Goal: Task Accomplishment & Management: Use online tool/utility

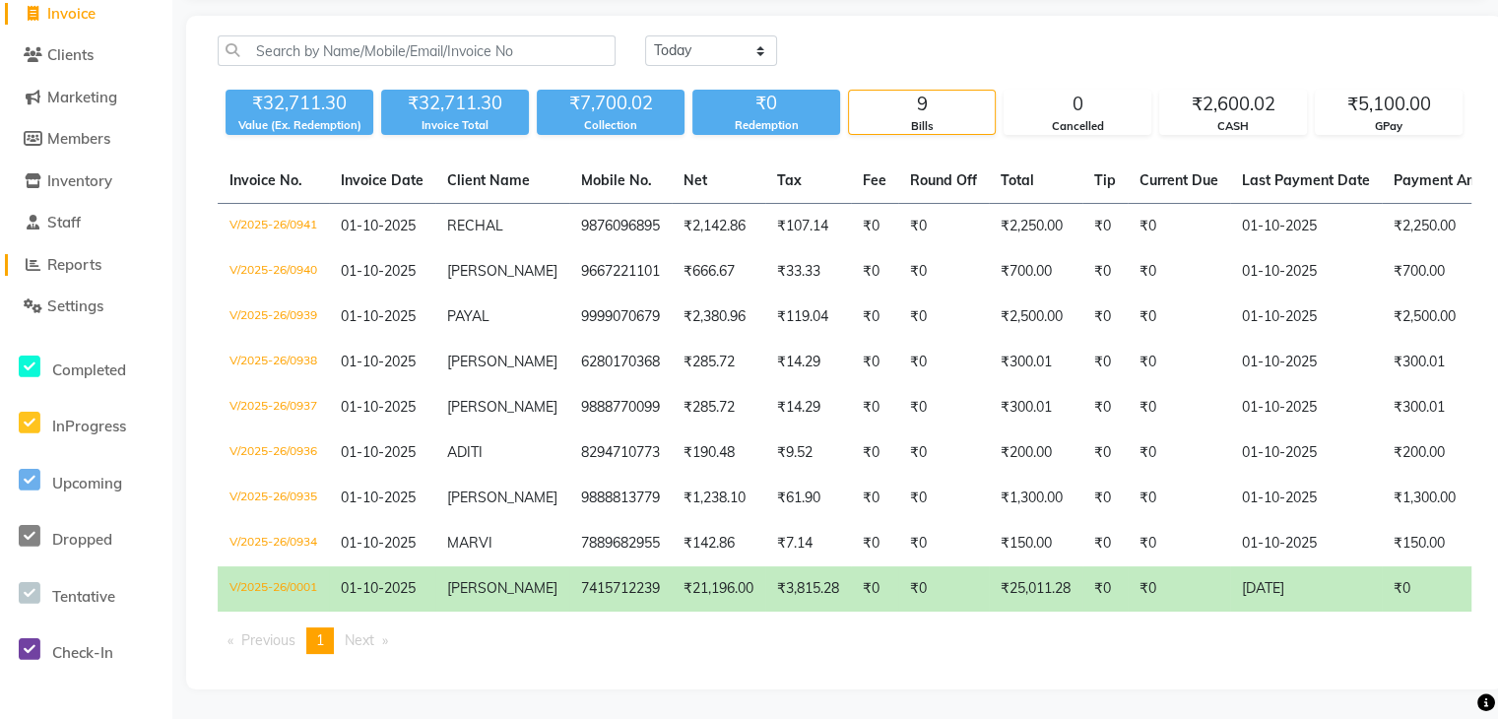
click at [79, 255] on span "Reports" at bounding box center [74, 264] width 54 height 19
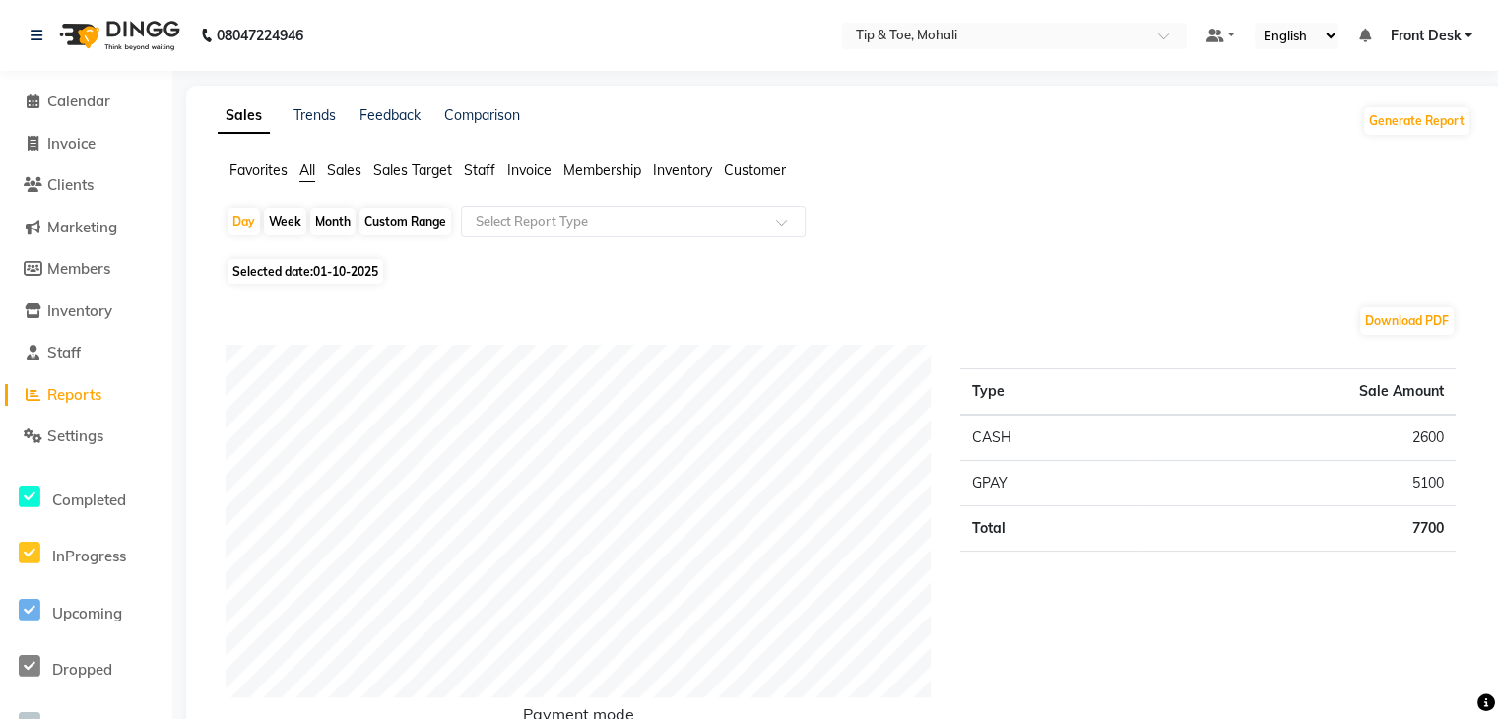
click at [485, 168] on span "Staff" at bounding box center [480, 171] width 32 height 18
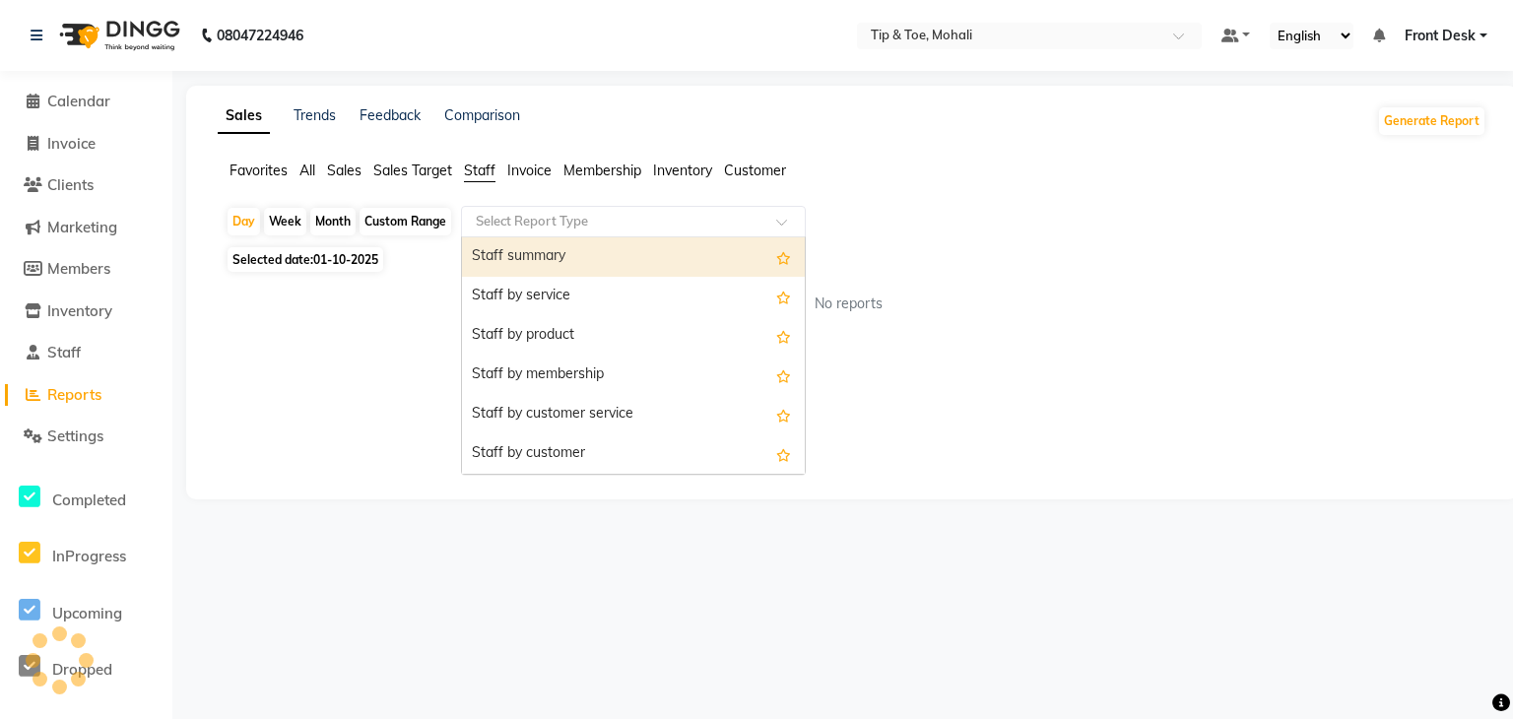
click at [559, 219] on input "text" at bounding box center [614, 222] width 284 height 20
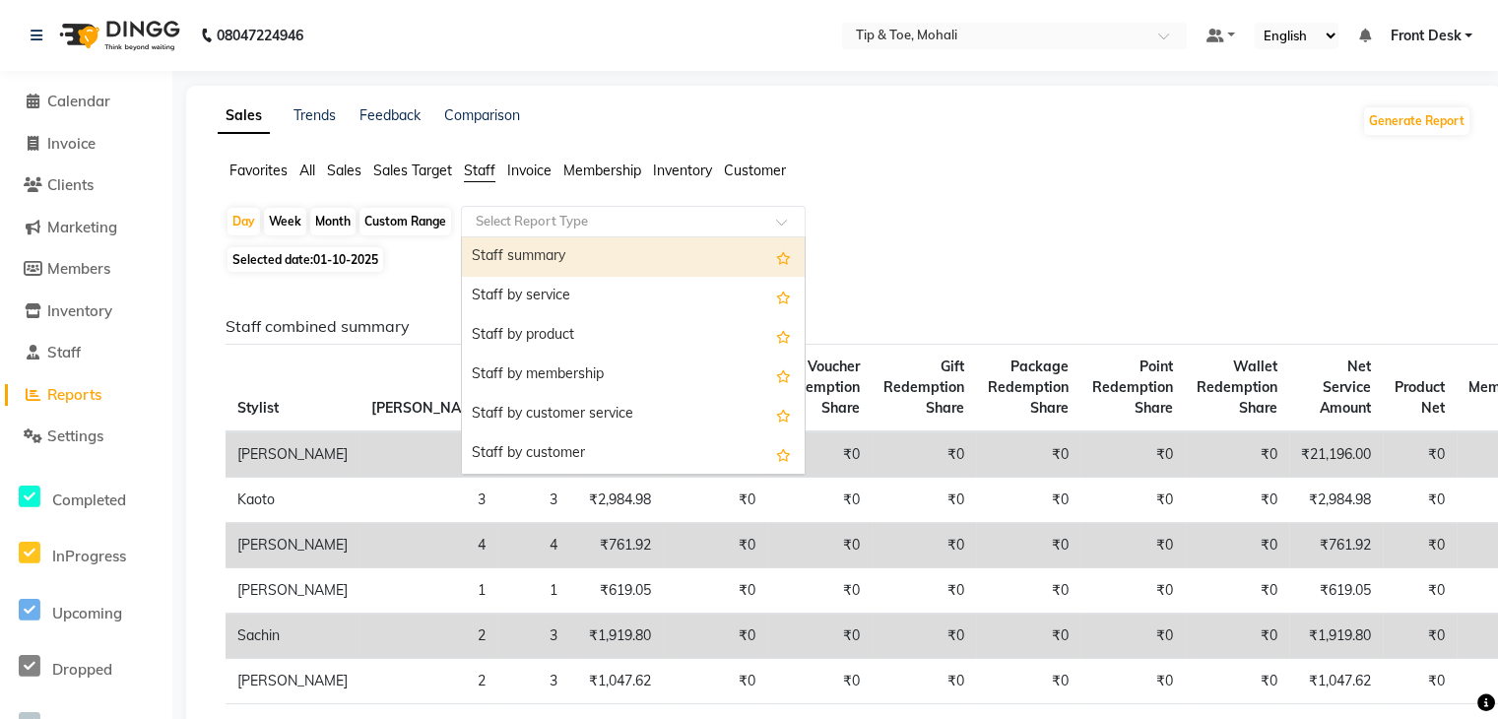
click at [548, 258] on div "Staff summary" at bounding box center [633, 256] width 343 height 39
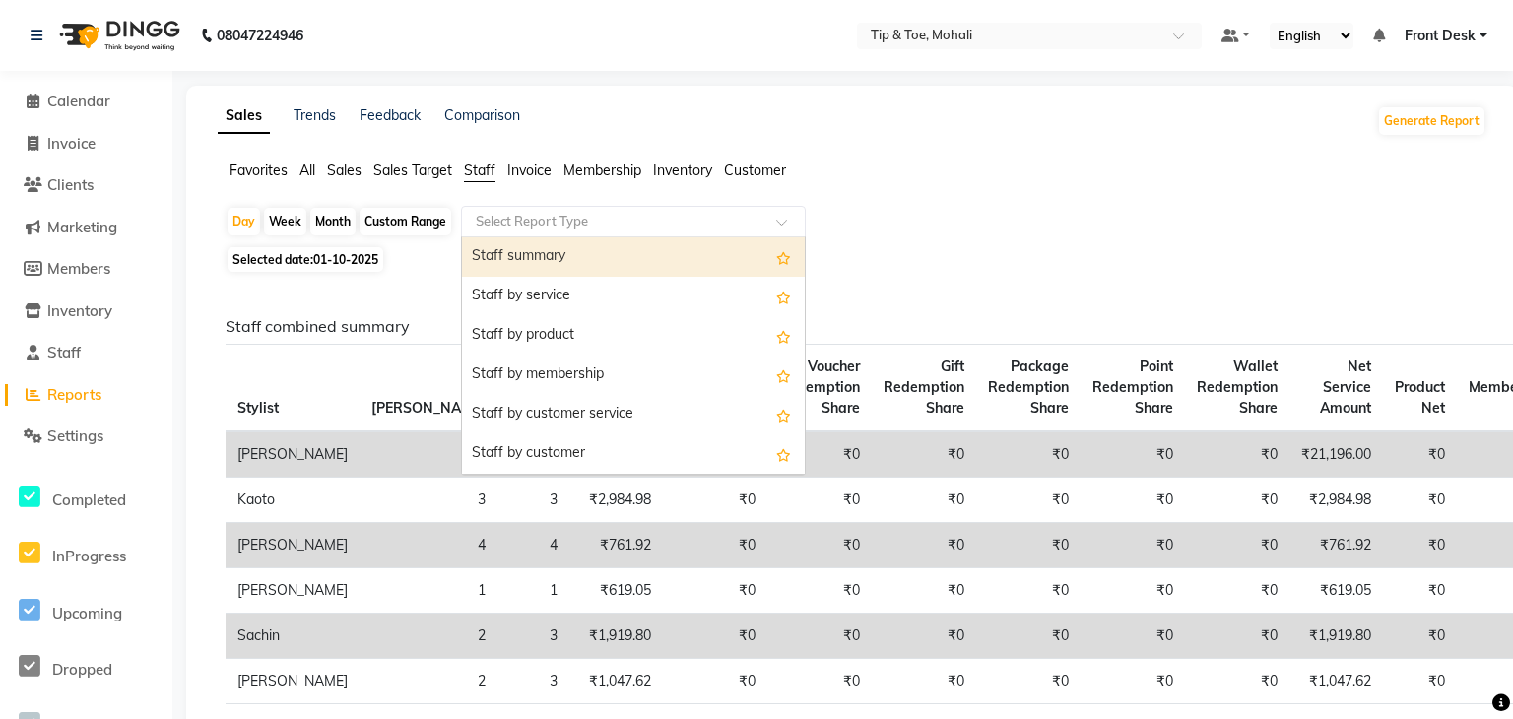
select select "full_report"
select select "pdf"
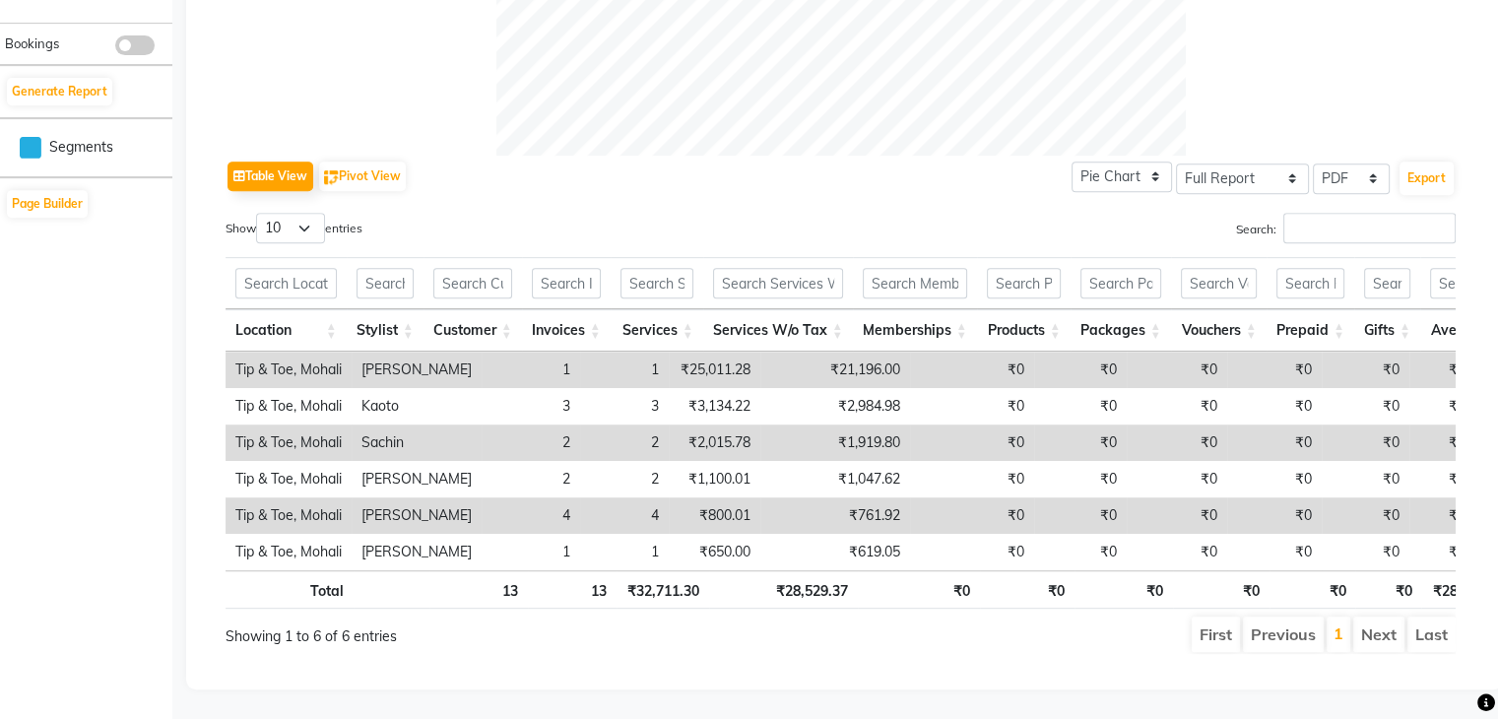
scroll to position [880, 0]
click at [339, 352] on td "Tip & Toe, Mohali" at bounding box center [289, 370] width 126 height 36
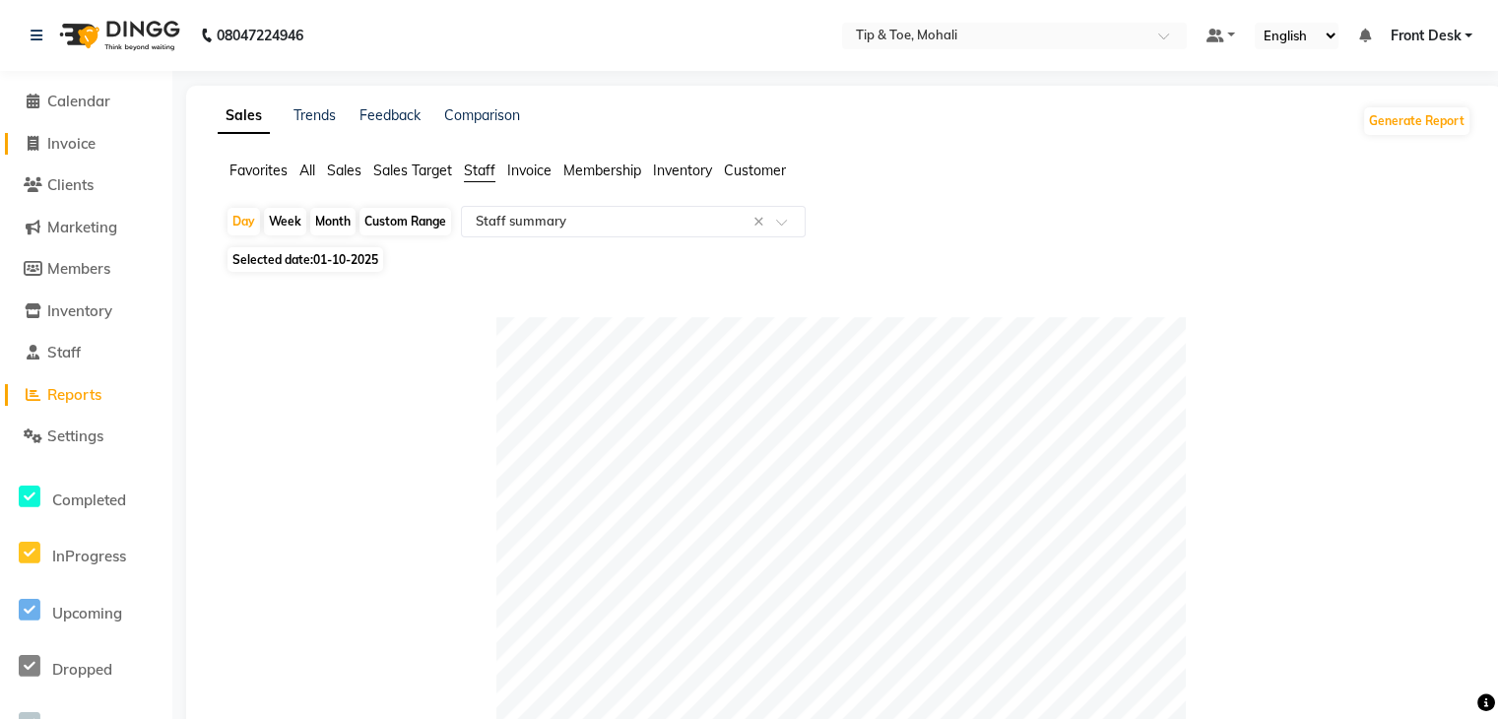
click at [80, 140] on span "Invoice" at bounding box center [71, 143] width 48 height 19
select select "service"
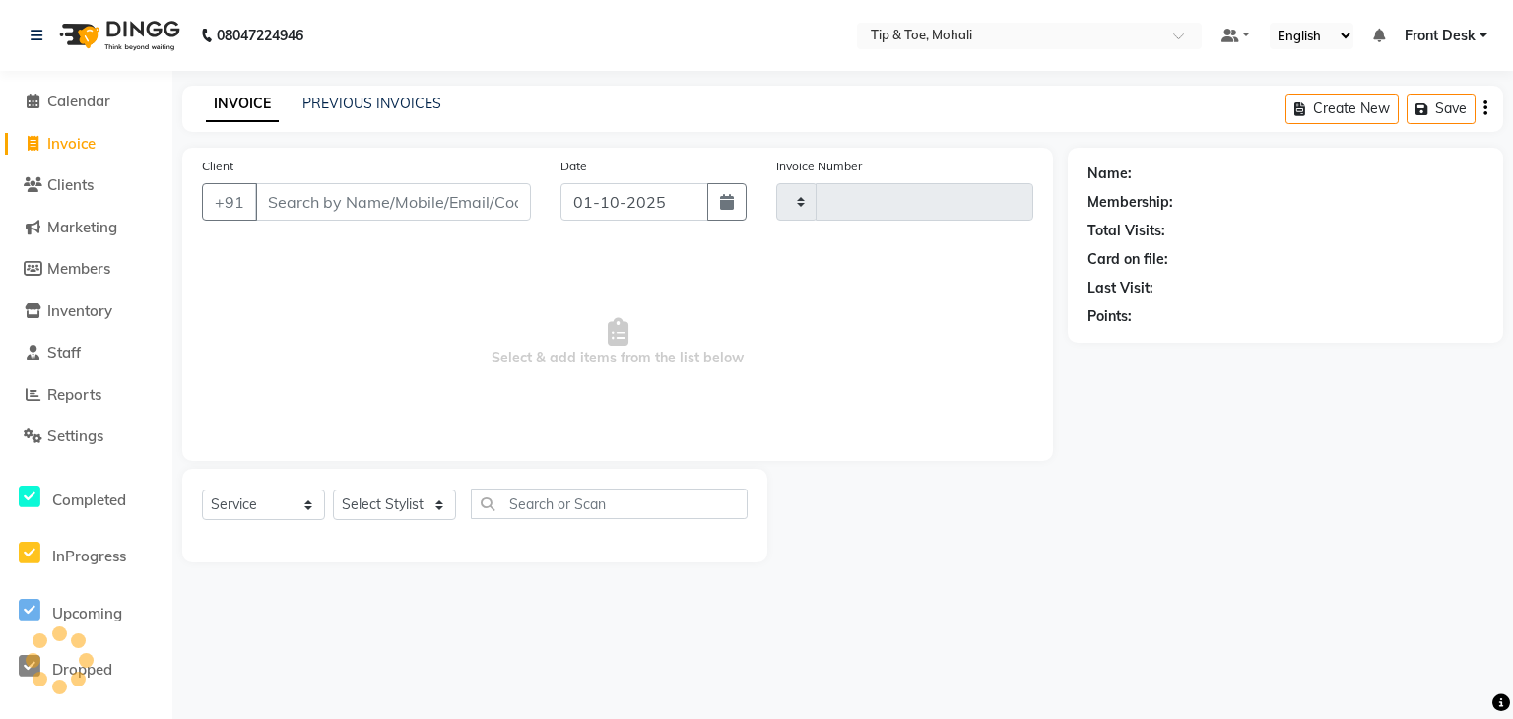
type input "0942"
select select "5835"
click at [382, 104] on link "PREVIOUS INVOICES" at bounding box center [371, 104] width 139 height 18
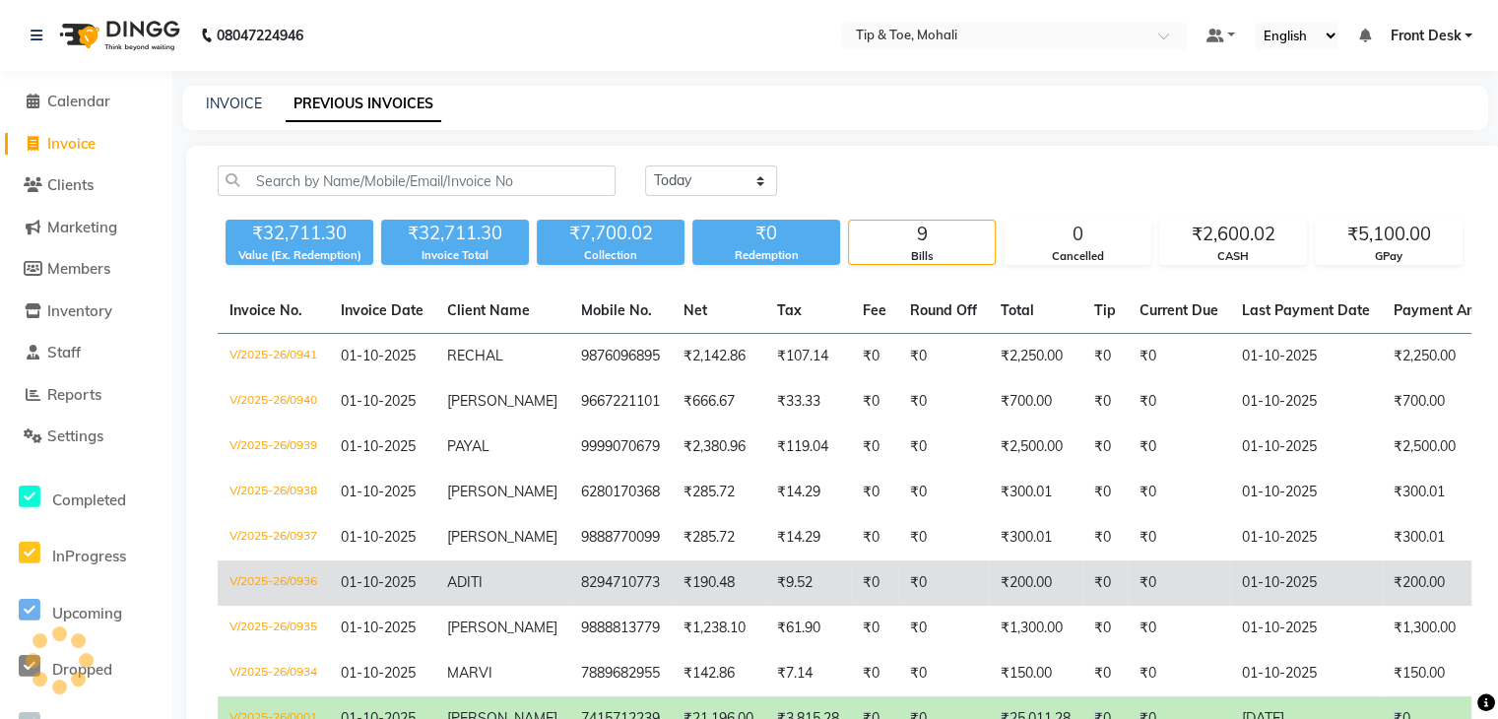
scroll to position [147, 0]
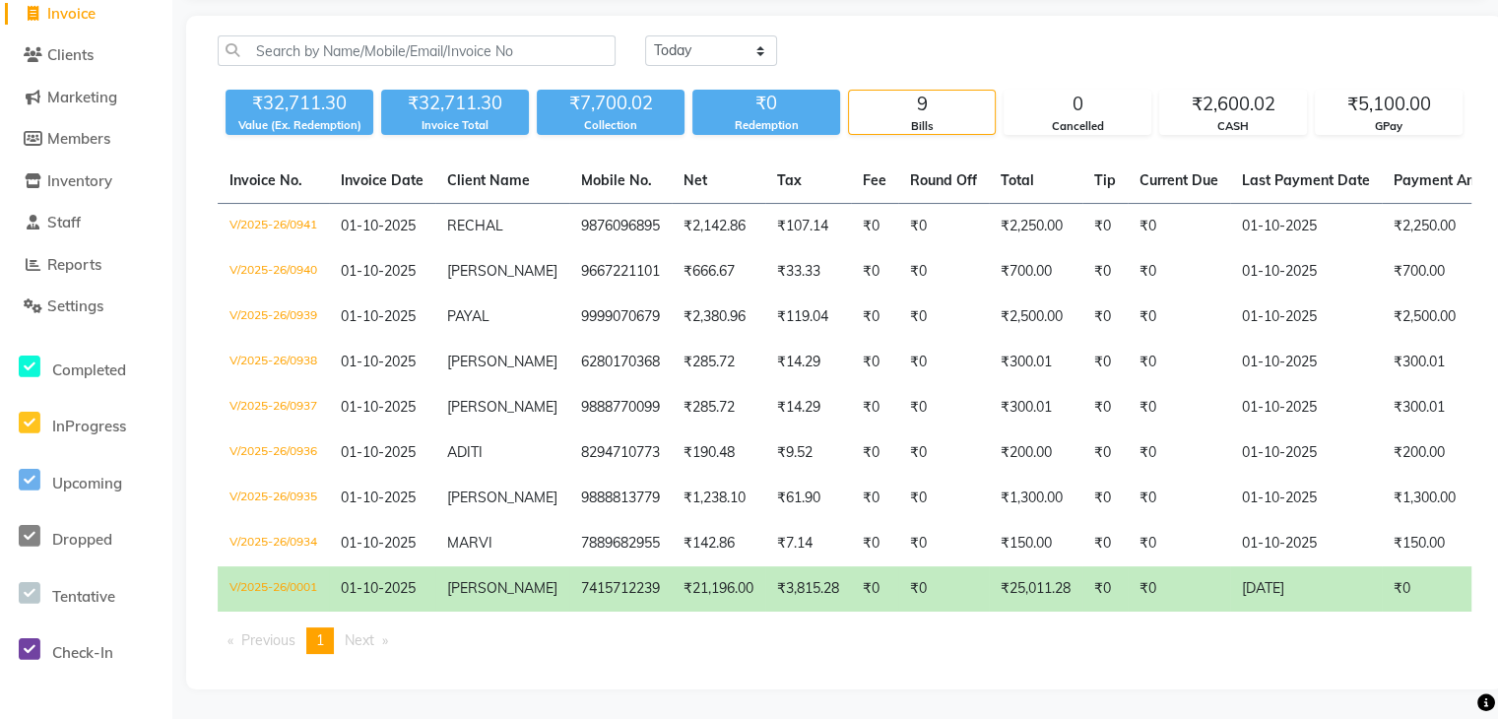
click at [518, 580] on td "[PERSON_NAME]" at bounding box center [502, 588] width 134 height 45
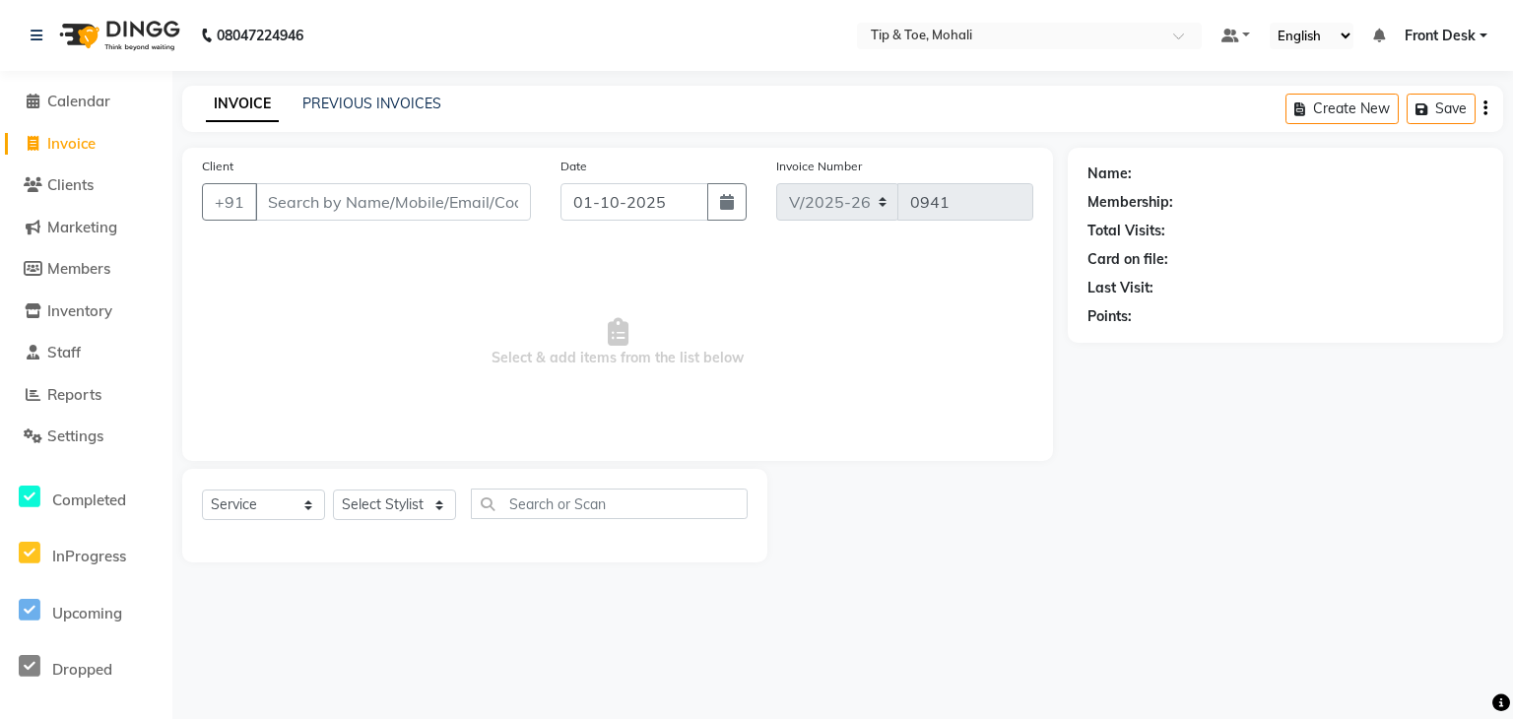
select select "5835"
select select "service"
click at [362, 109] on link "PREVIOUS INVOICES" at bounding box center [371, 104] width 139 height 18
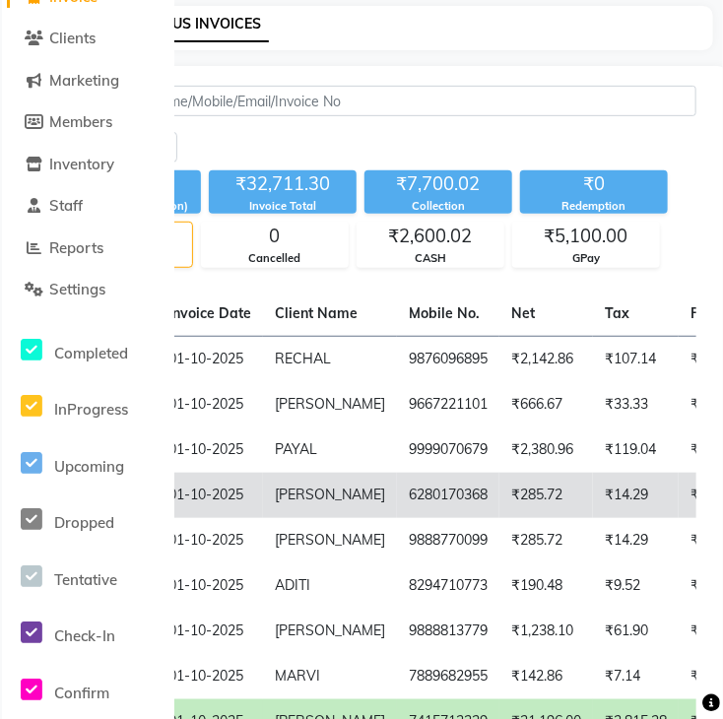
scroll to position [295, 0]
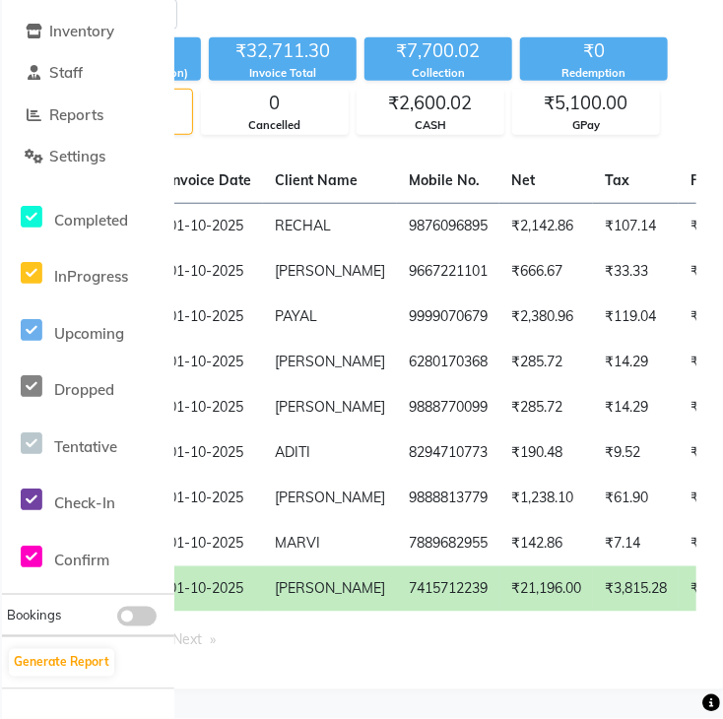
click at [679, 588] on td "₹0" at bounding box center [702, 588] width 47 height 45
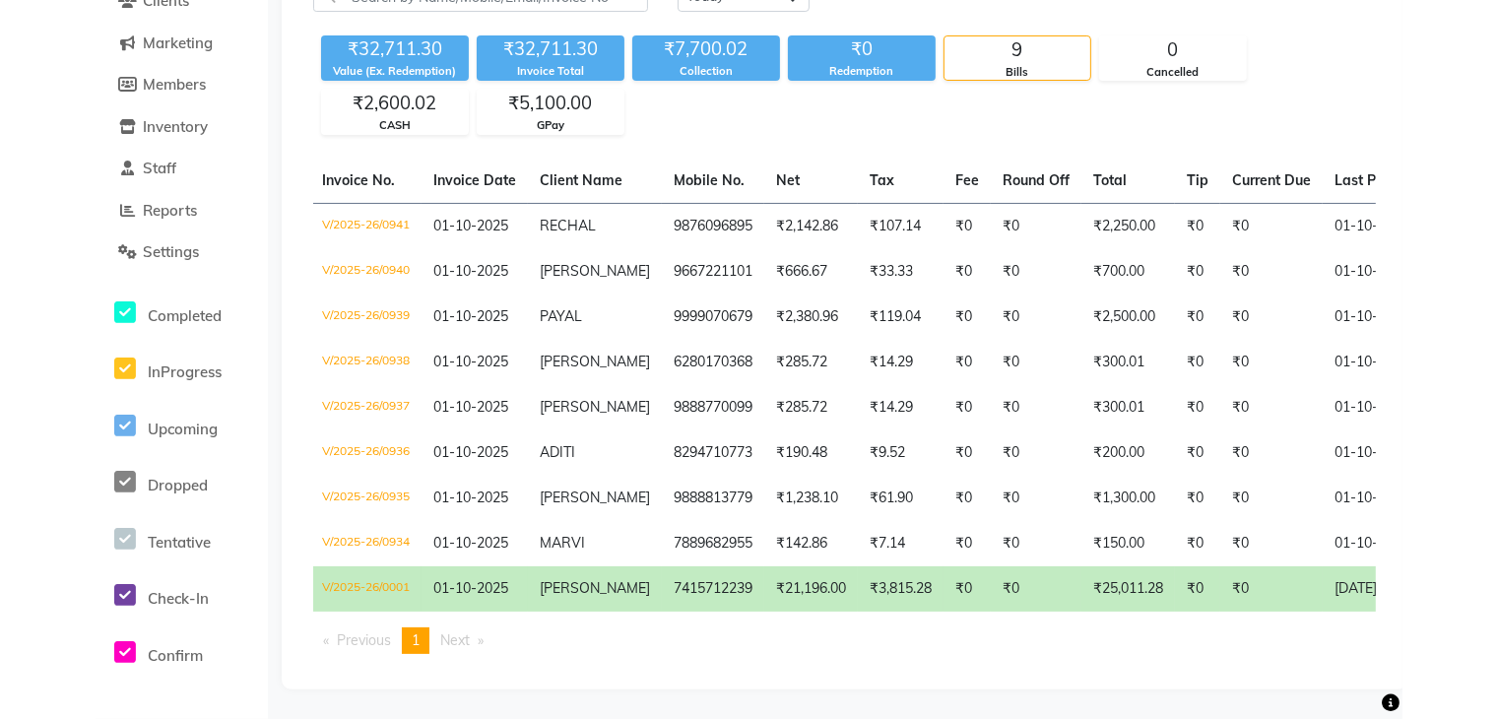
scroll to position [147, 0]
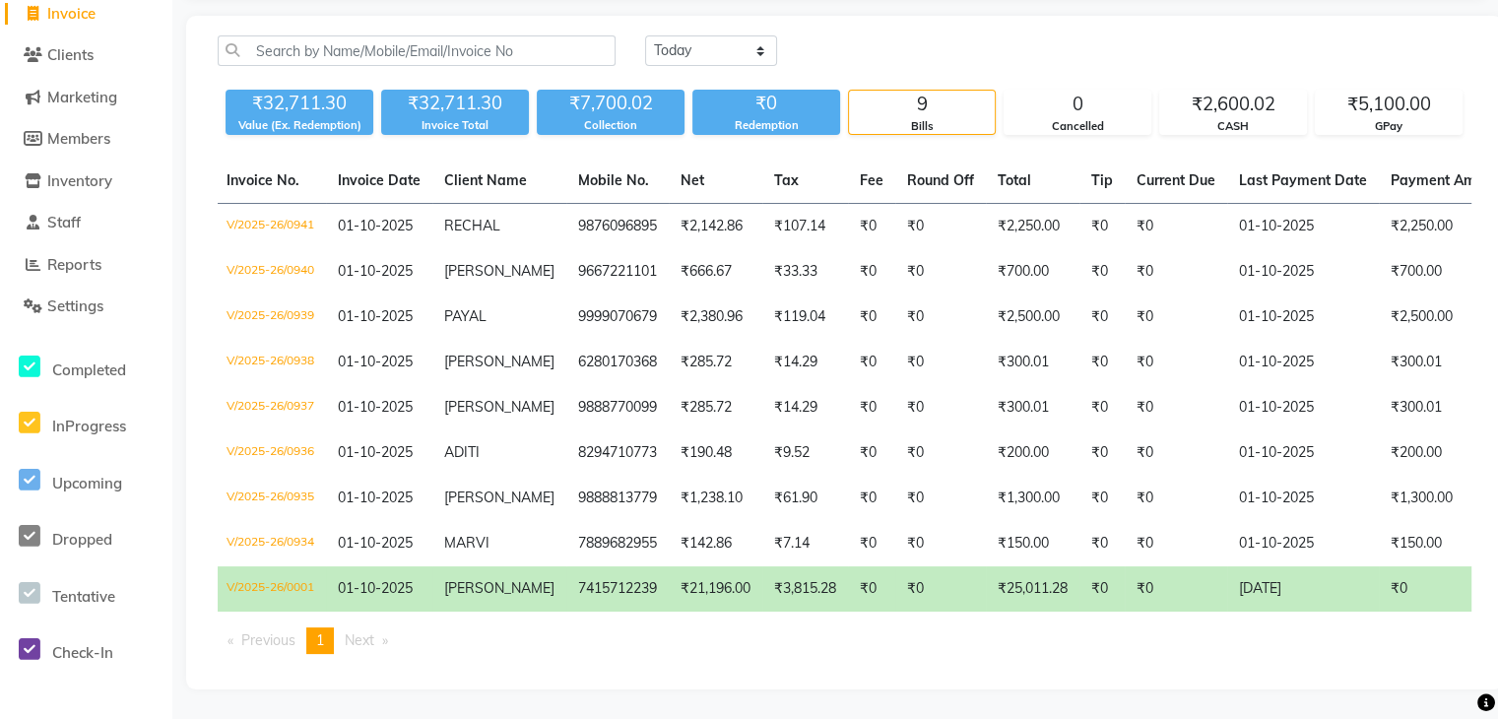
click at [1046, 582] on td "₹25,011.28" at bounding box center [1033, 588] width 94 height 45
click at [90, 255] on span "Reports" at bounding box center [74, 264] width 54 height 19
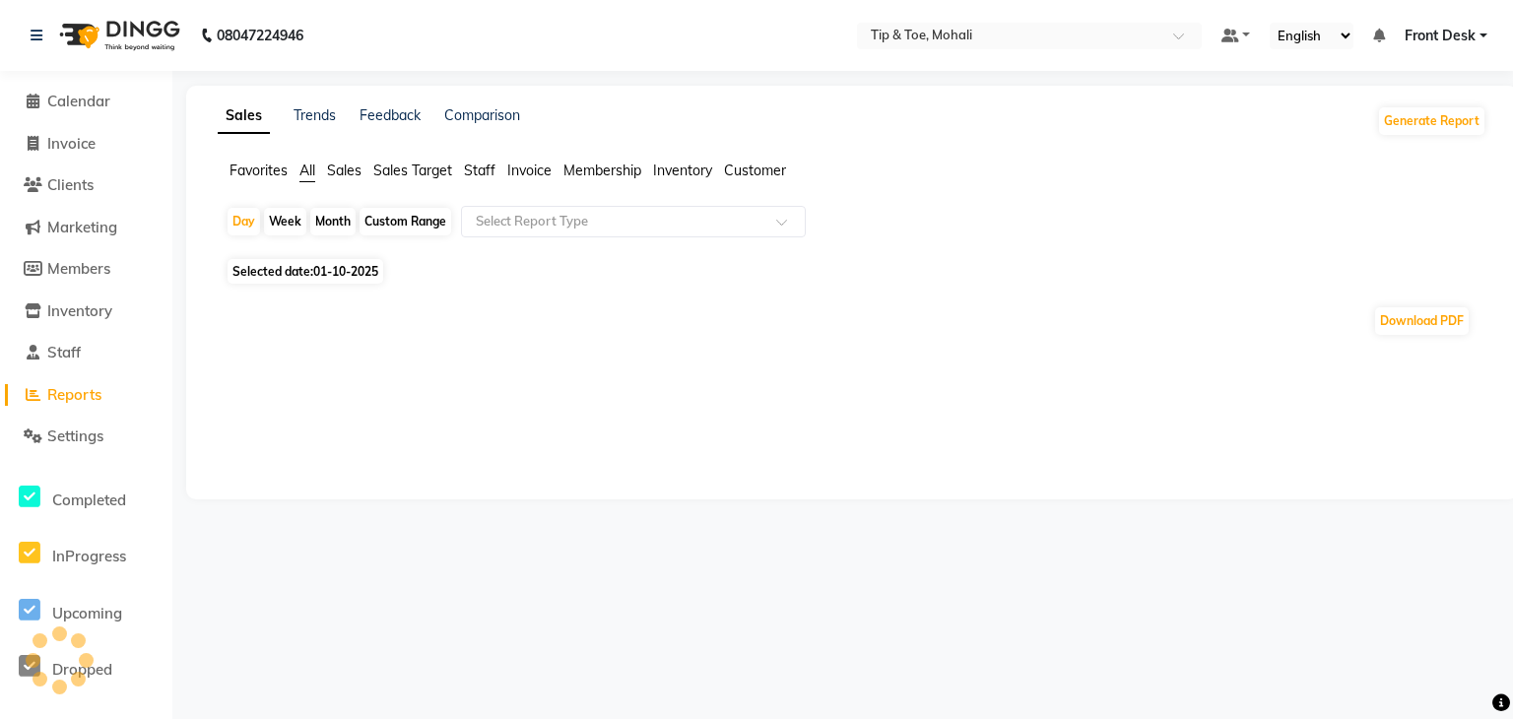
click at [487, 165] on span "Staff" at bounding box center [480, 171] width 32 height 18
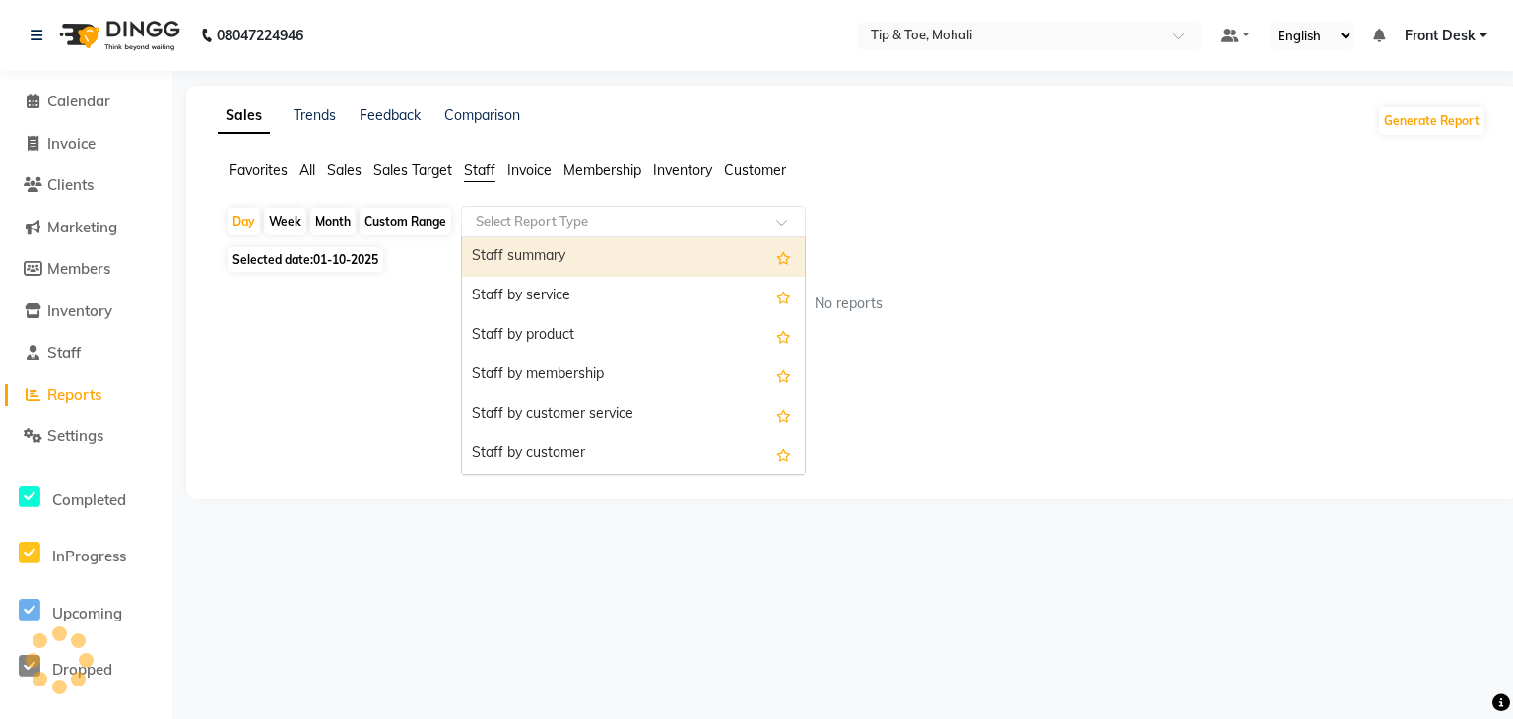
click at [567, 226] on input "text" at bounding box center [614, 222] width 284 height 20
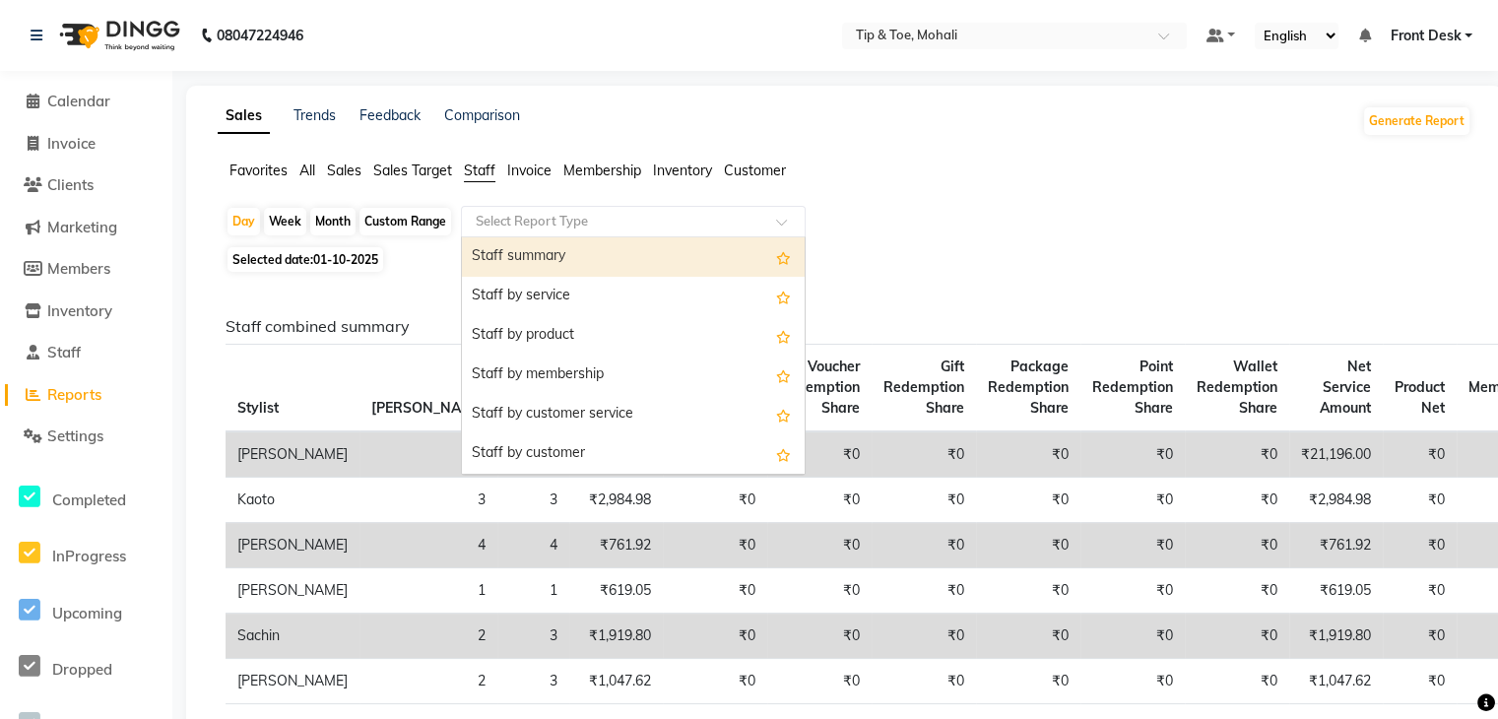
click at [563, 268] on div "Staff summary" at bounding box center [633, 256] width 343 height 39
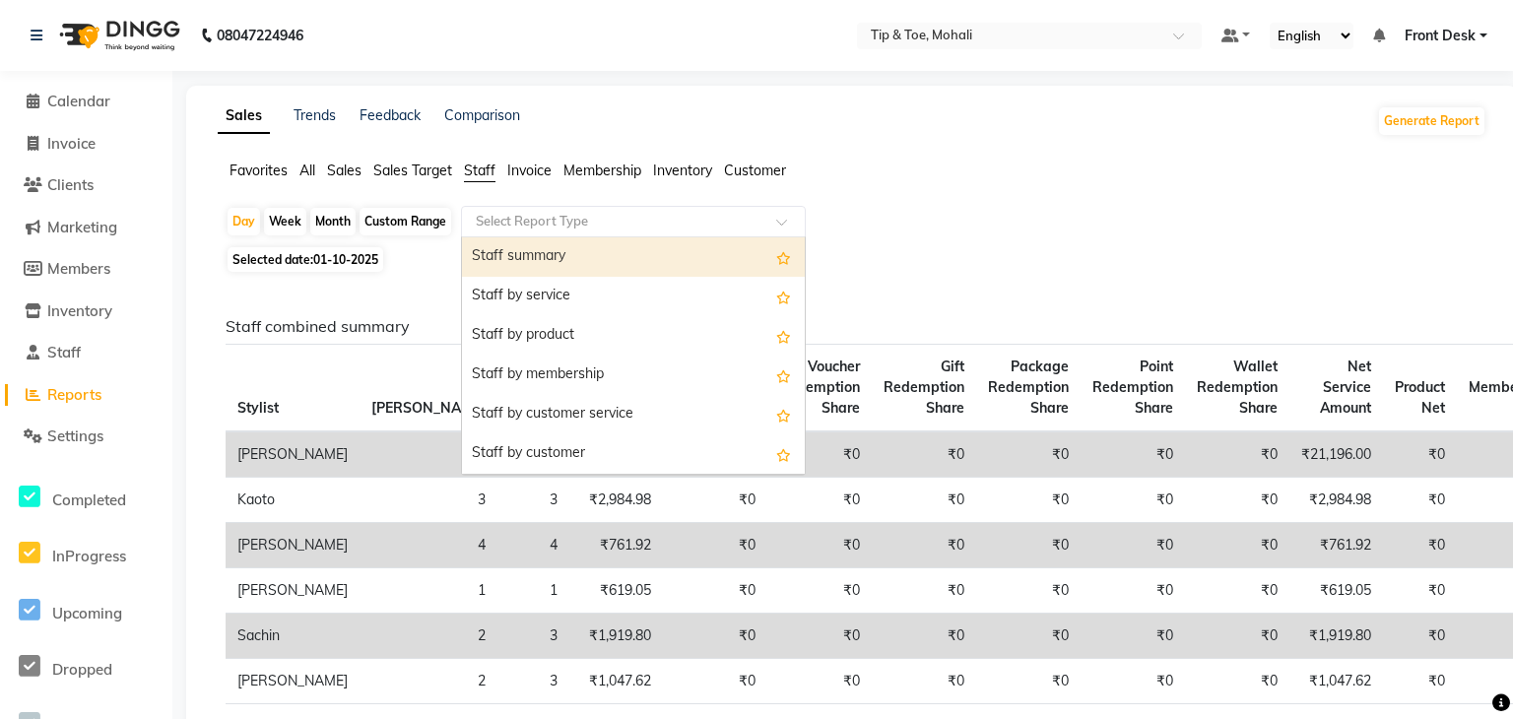
select select "full_report"
select select "pdf"
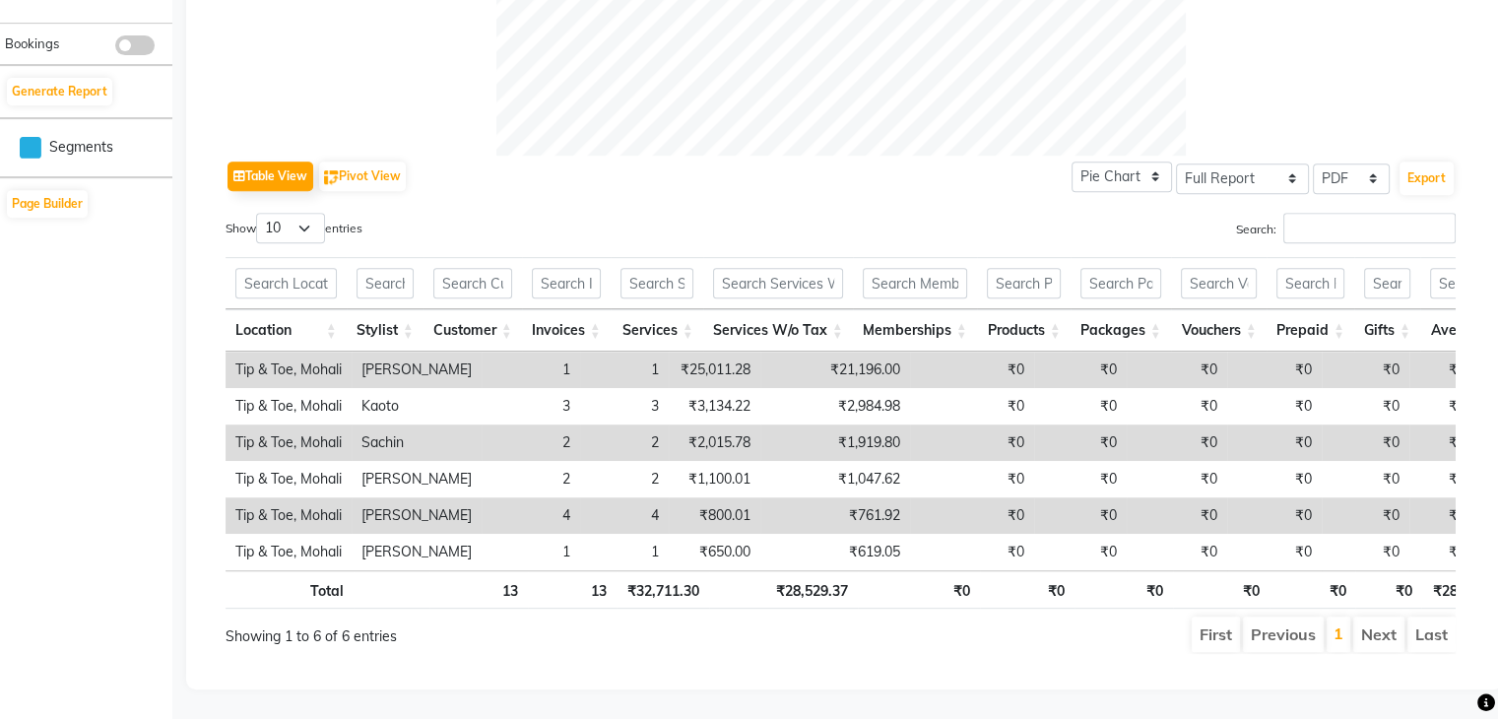
click at [411, 309] on th "Stylist" at bounding box center [385, 330] width 77 height 42
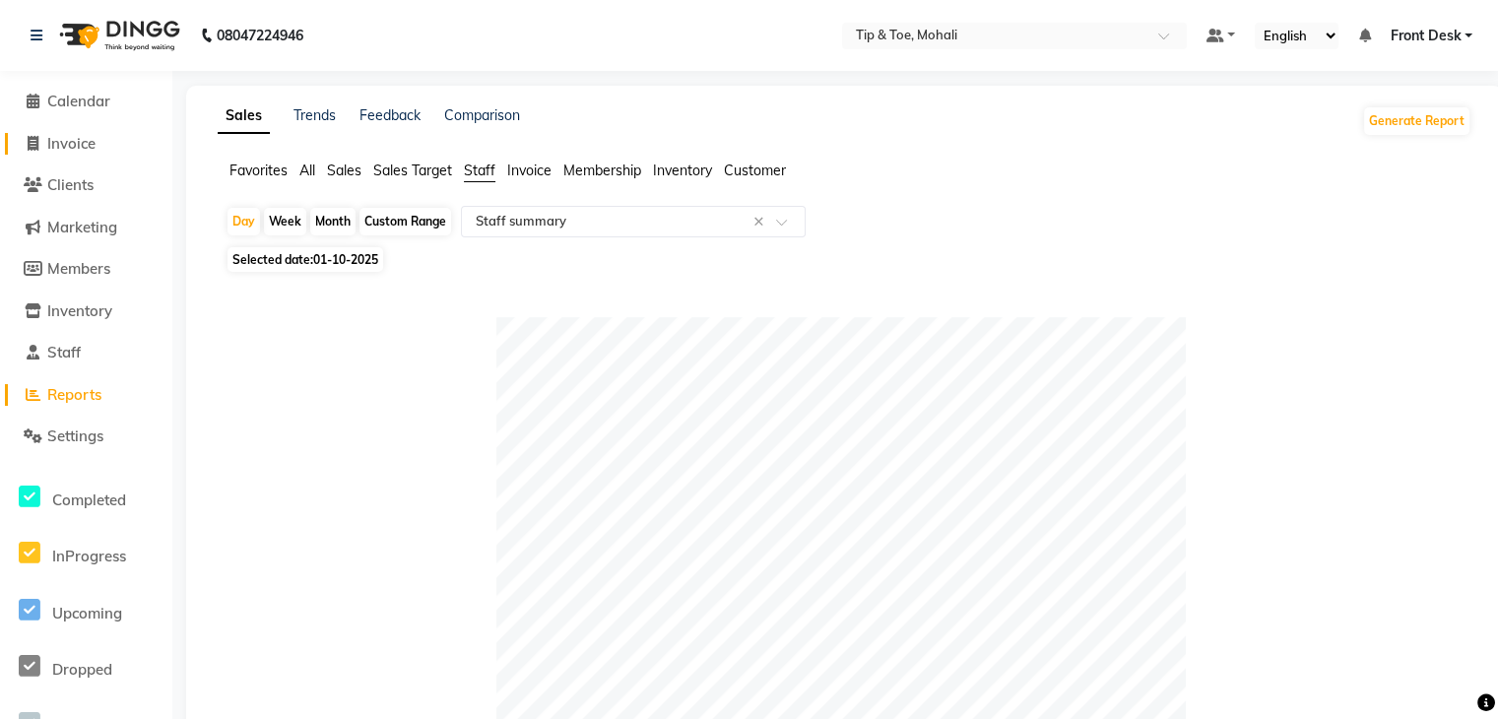
click at [78, 143] on span "Invoice" at bounding box center [71, 143] width 48 height 19
select select "service"
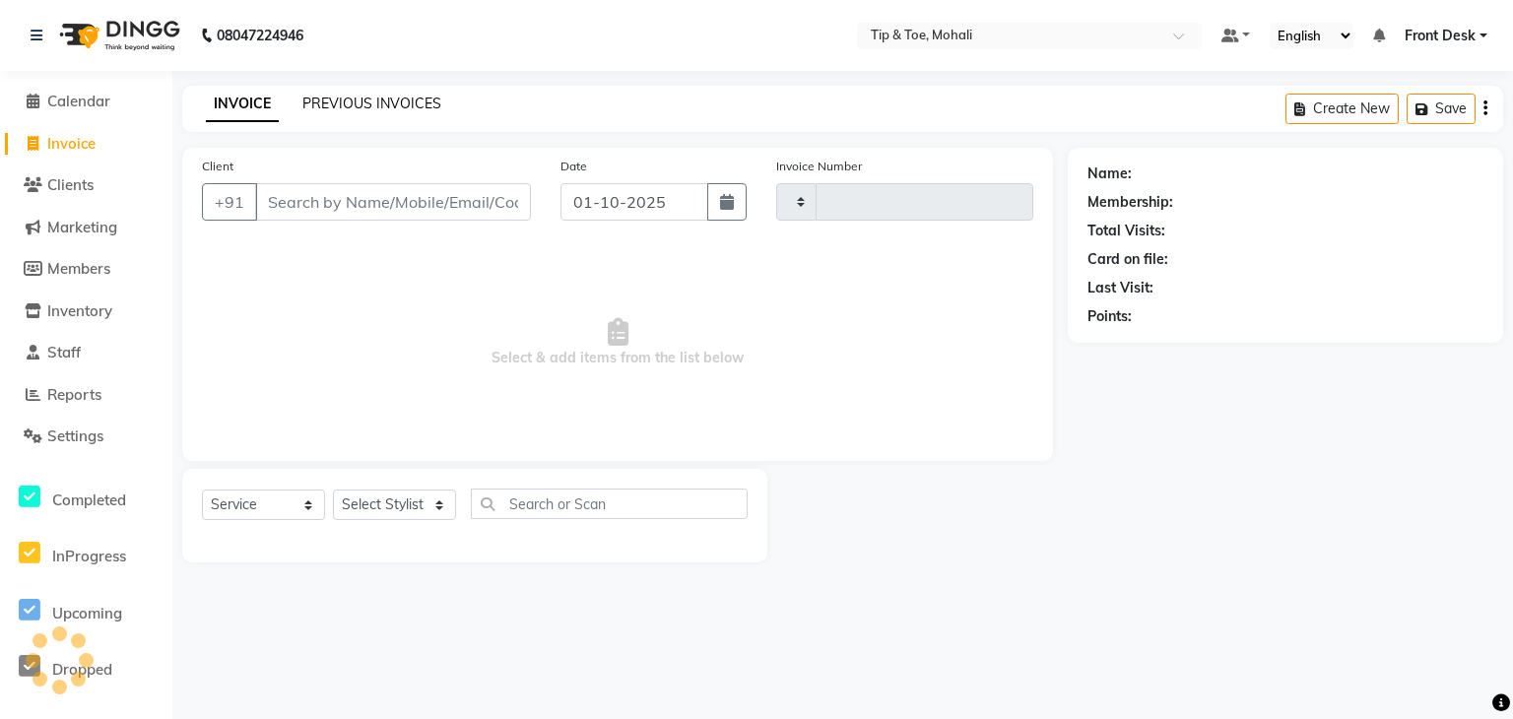
type input "0942"
select select "5835"
click at [394, 107] on link "PREVIOUS INVOICES" at bounding box center [371, 104] width 139 height 18
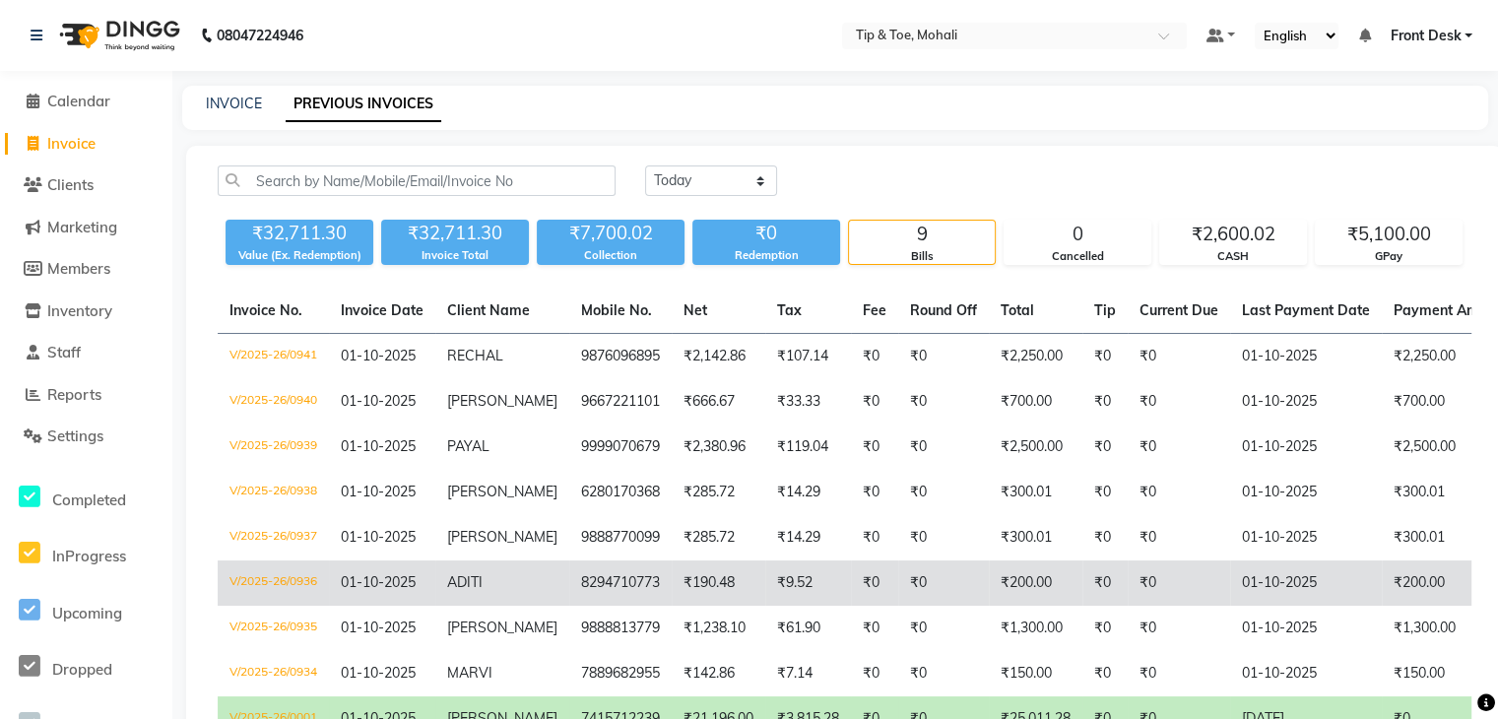
scroll to position [147, 0]
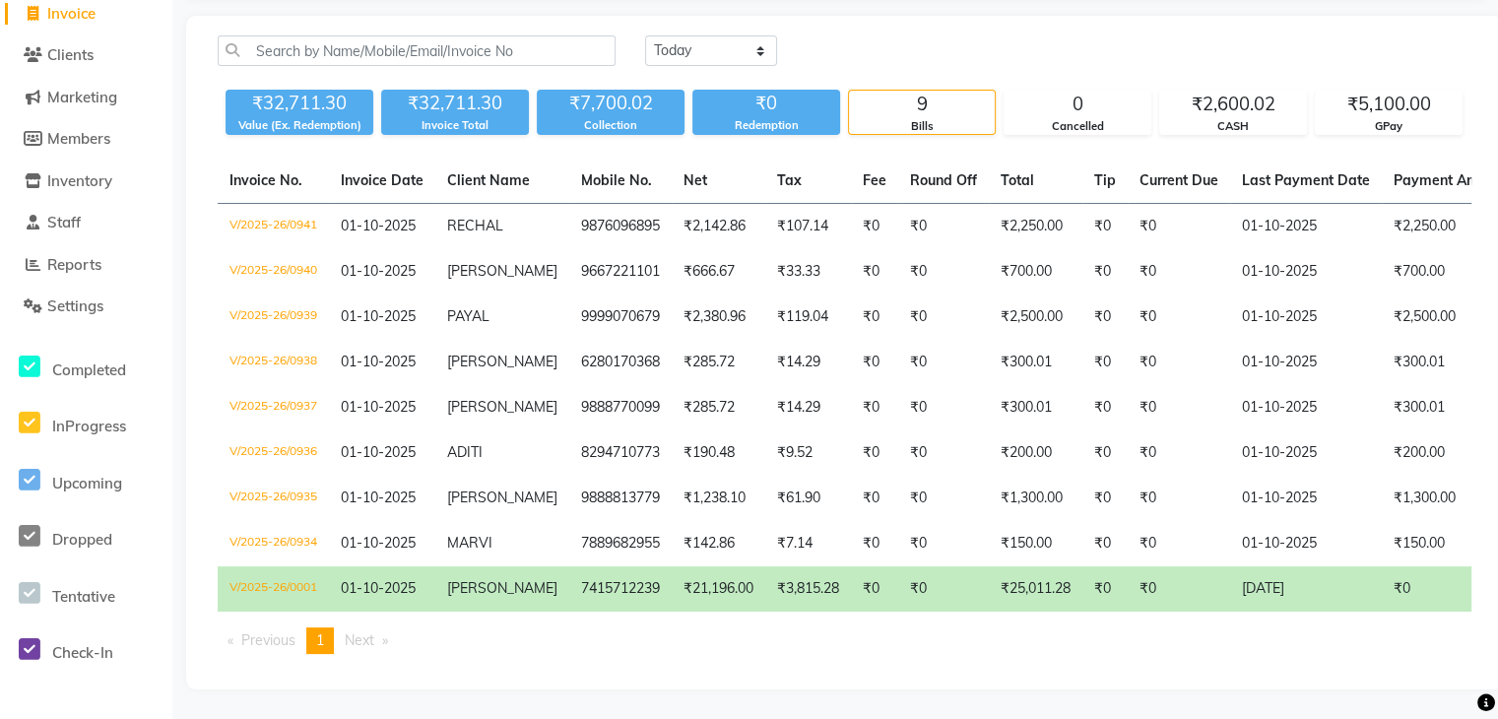
click at [535, 568] on td "[PERSON_NAME]" at bounding box center [502, 588] width 134 height 45
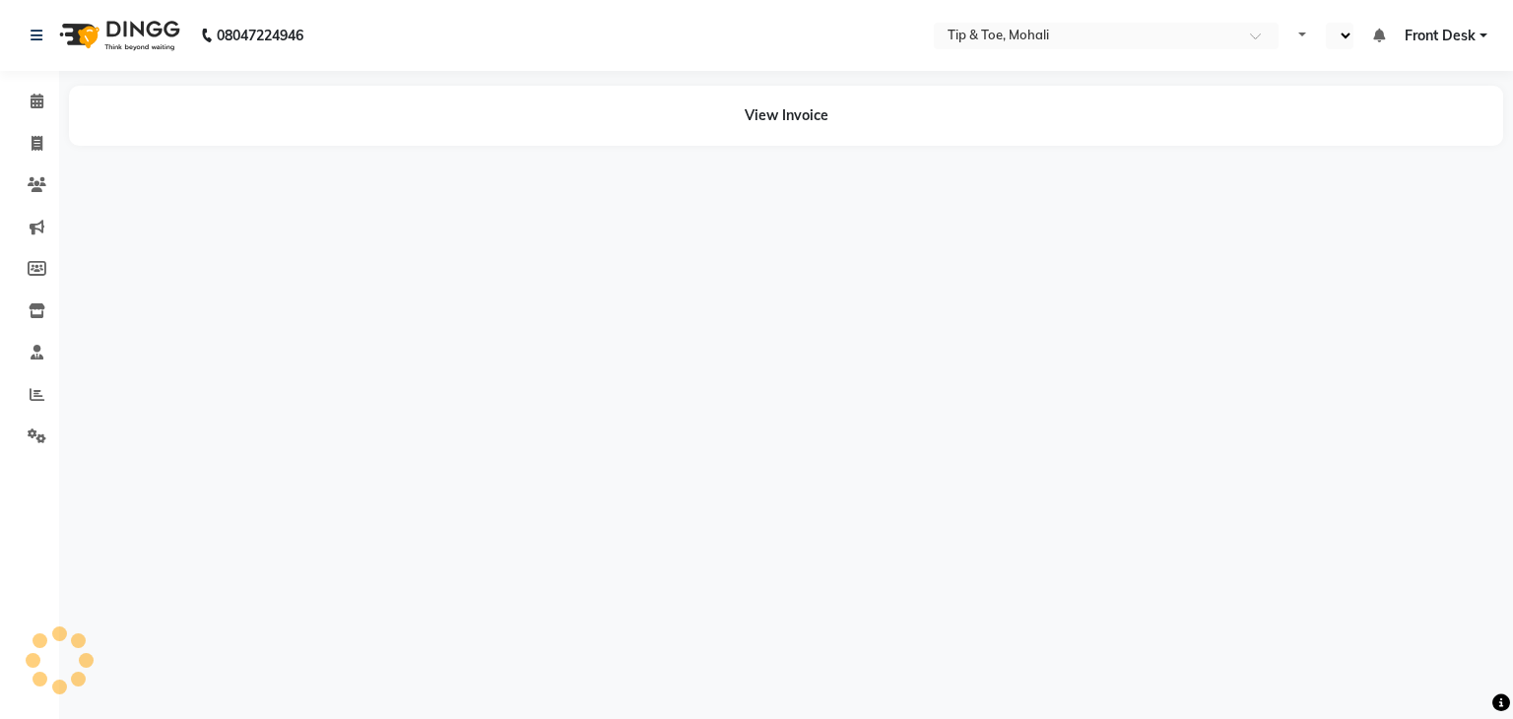
select select "en"
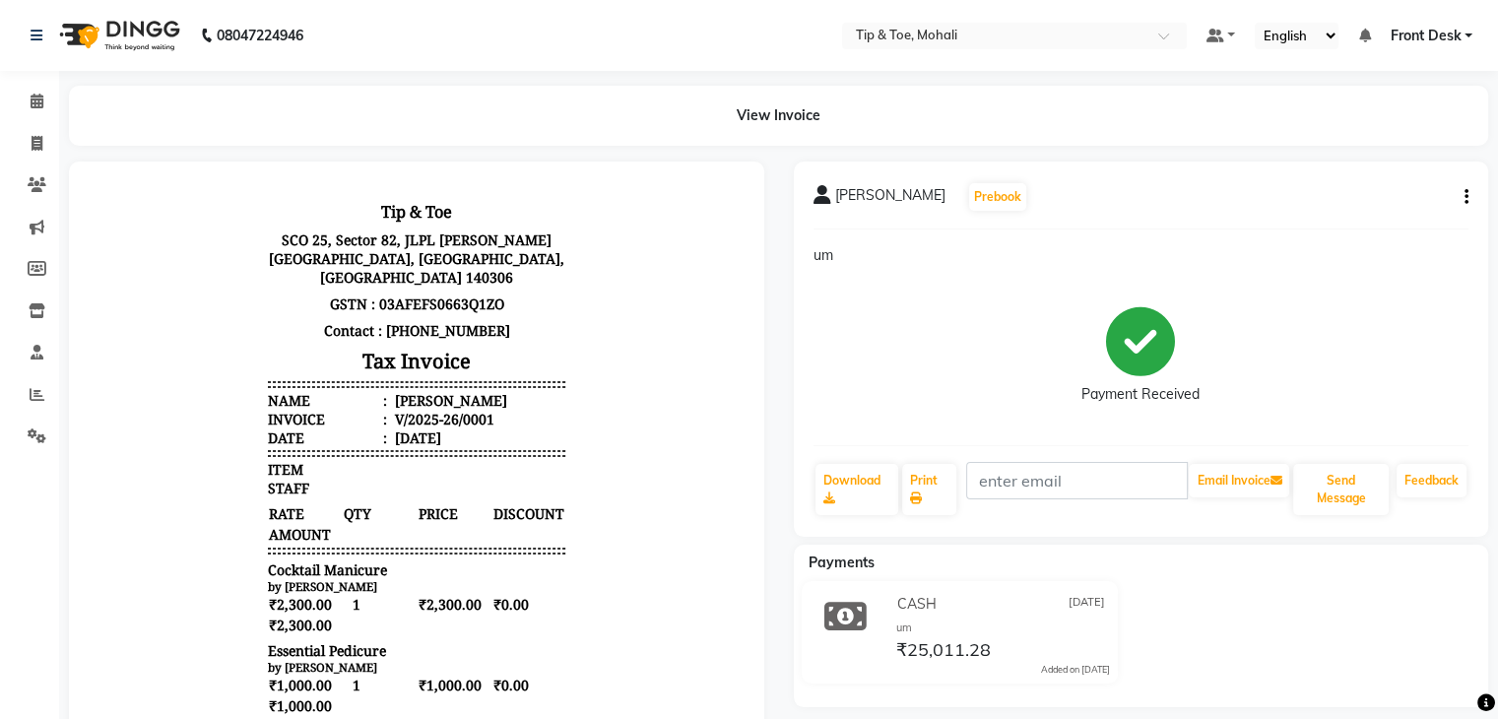
click at [901, 545] on div "Payments CASH 08-01-2025 um ₹25,011.28 Added on 08-01-2025" at bounding box center [1141, 626] width 695 height 163
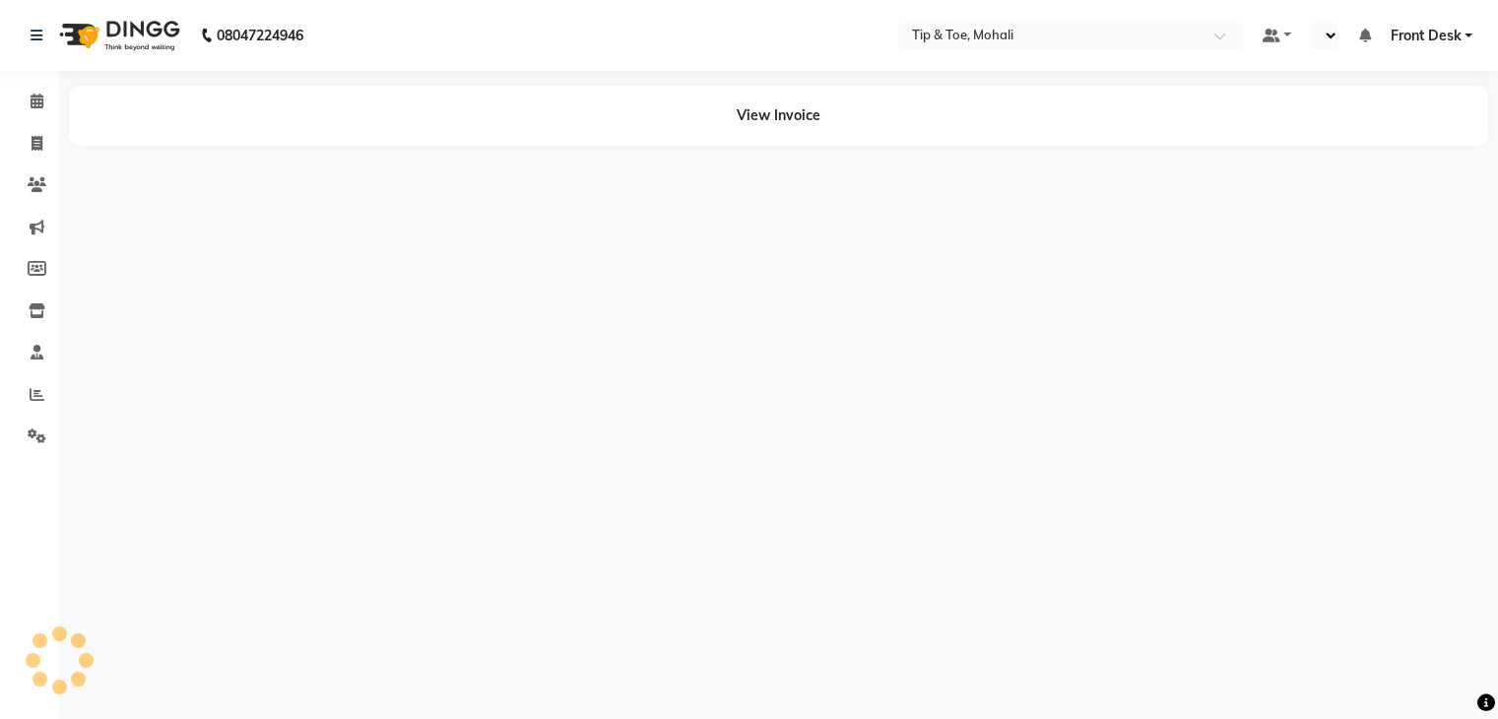
select select "en"
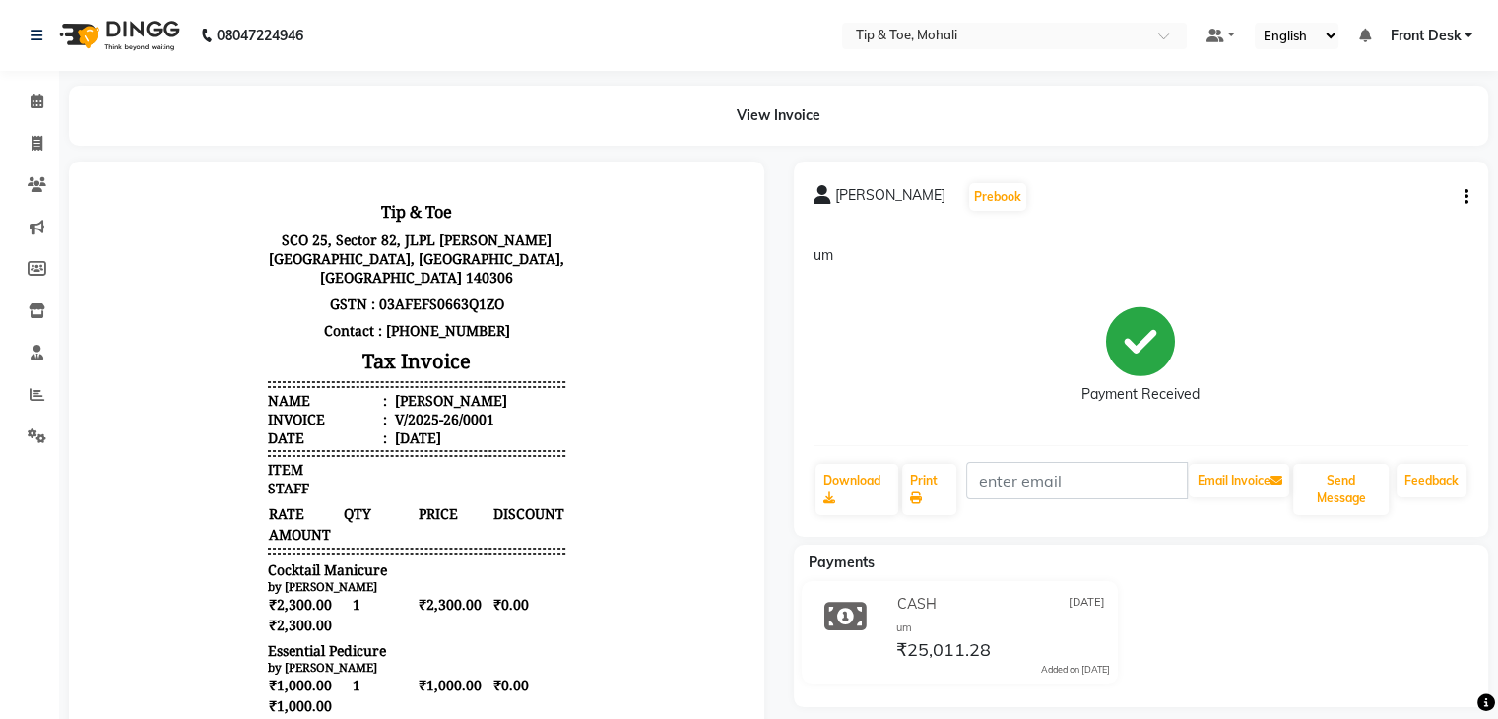
click at [1465, 197] on icon "button" at bounding box center [1467, 197] width 4 height 1
click at [1377, 189] on div "Split Service Amount" at bounding box center [1367, 184] width 135 height 25
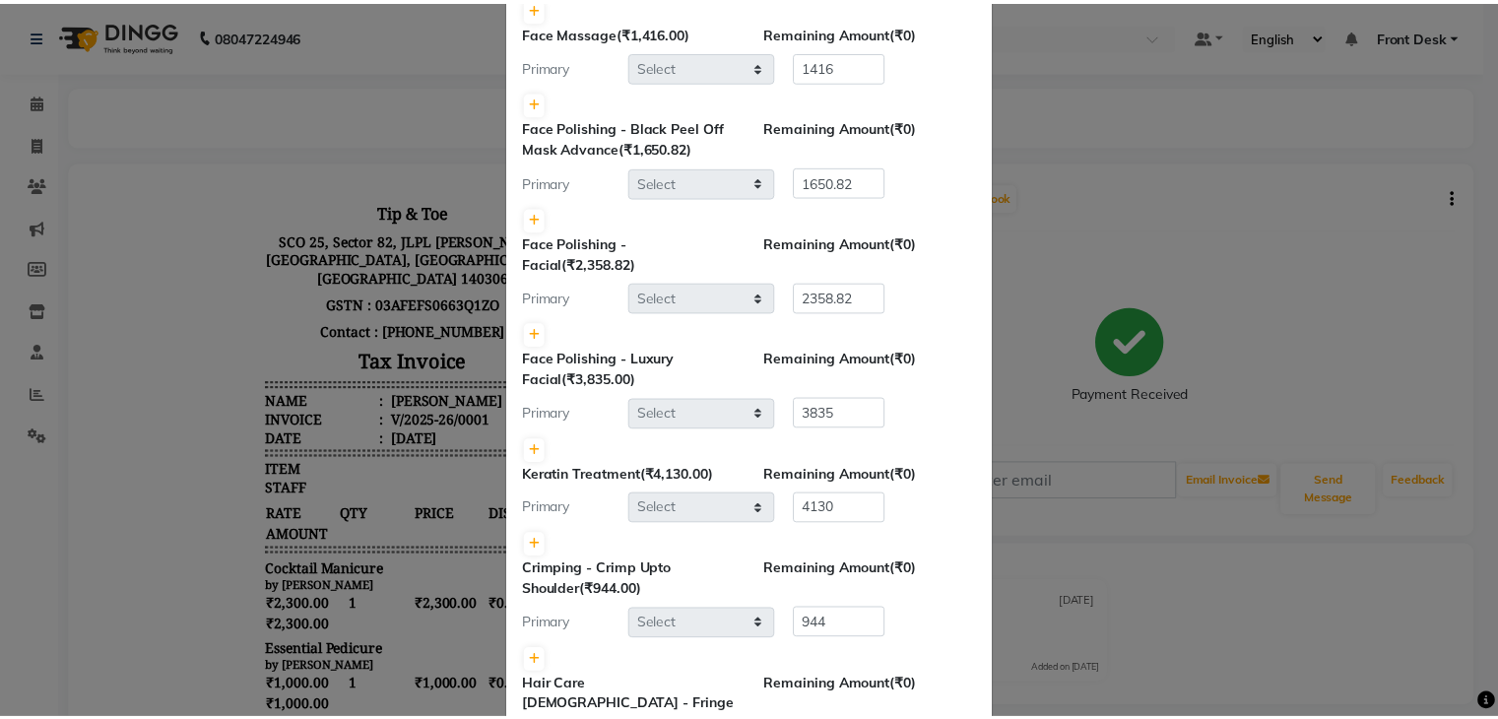
scroll to position [1064, 0]
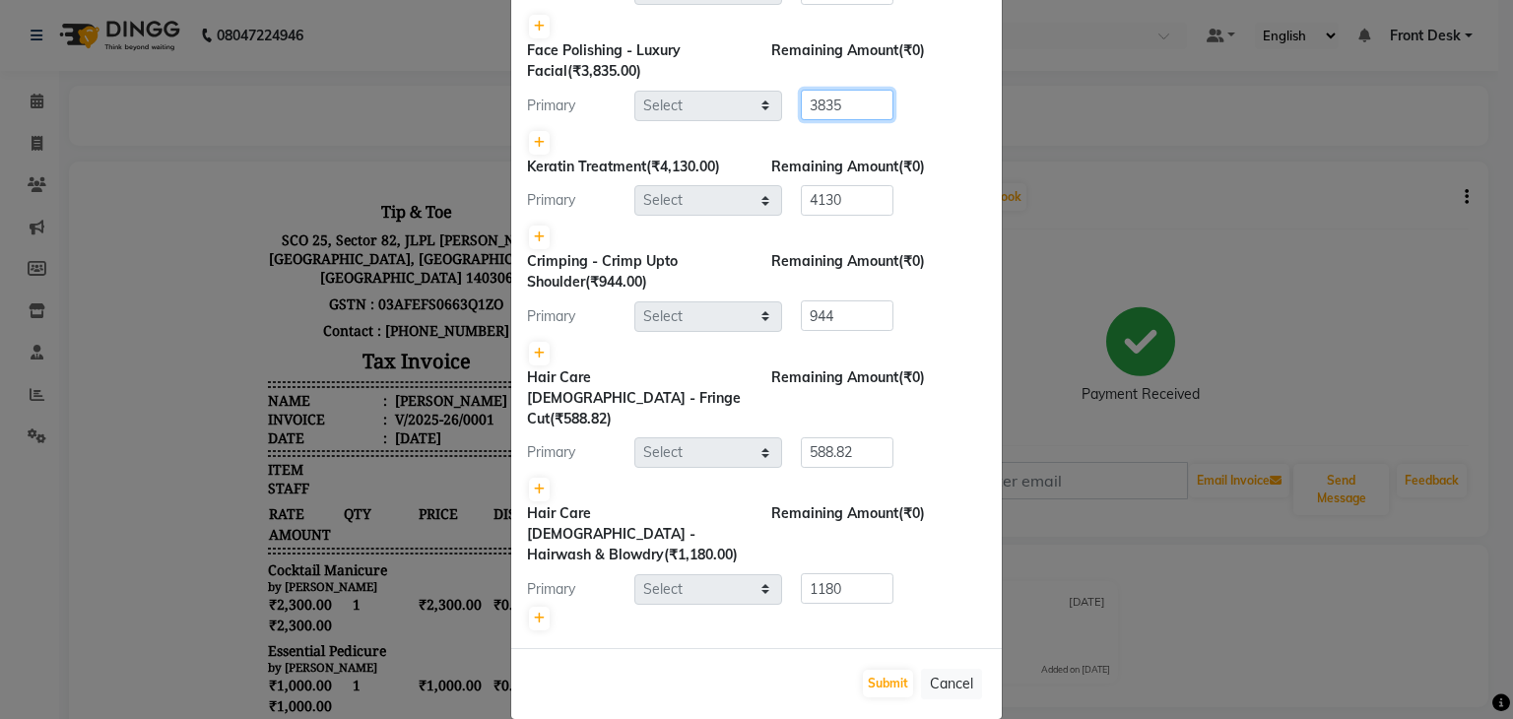
click at [879, 120] on input "3835" at bounding box center [847, 105] width 93 height 31
click at [955, 669] on button "Cancel" at bounding box center [951, 684] width 61 height 31
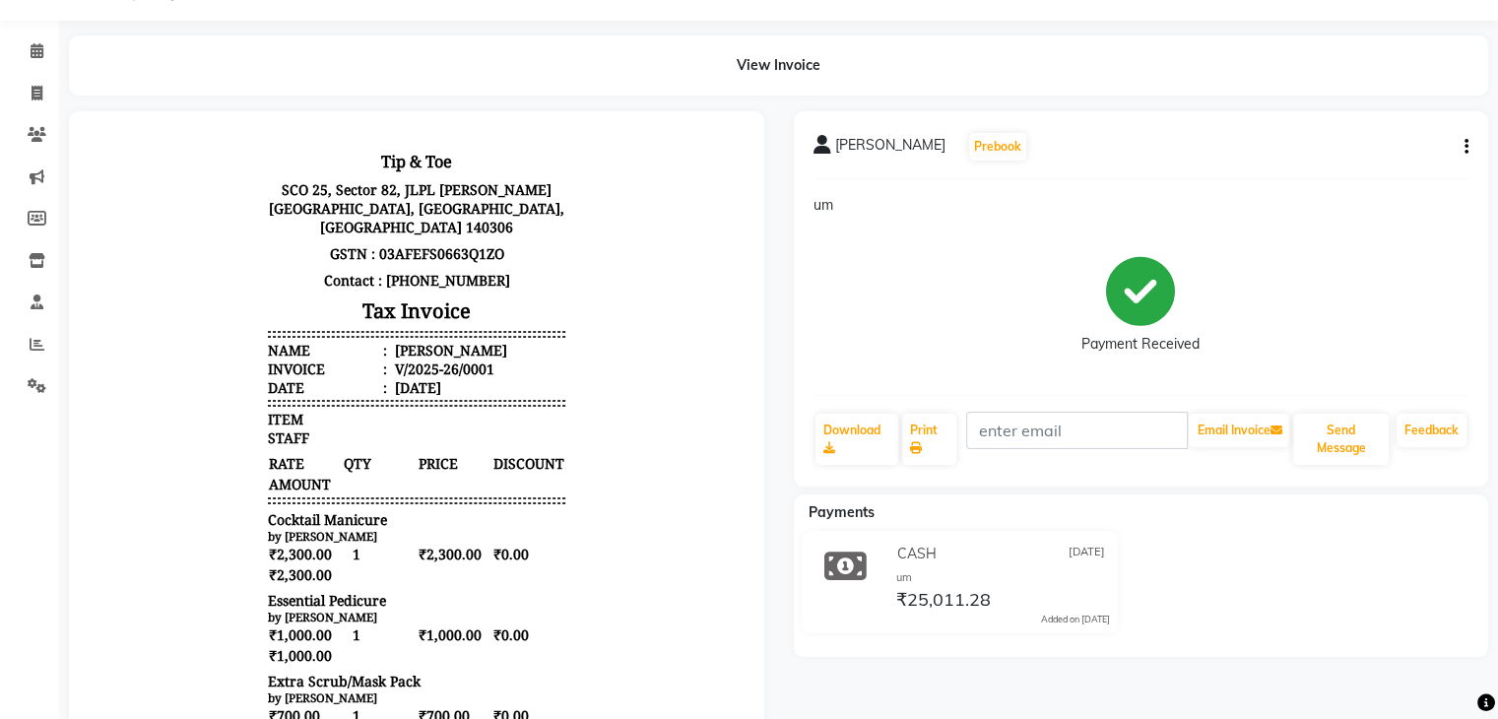
scroll to position [0, 0]
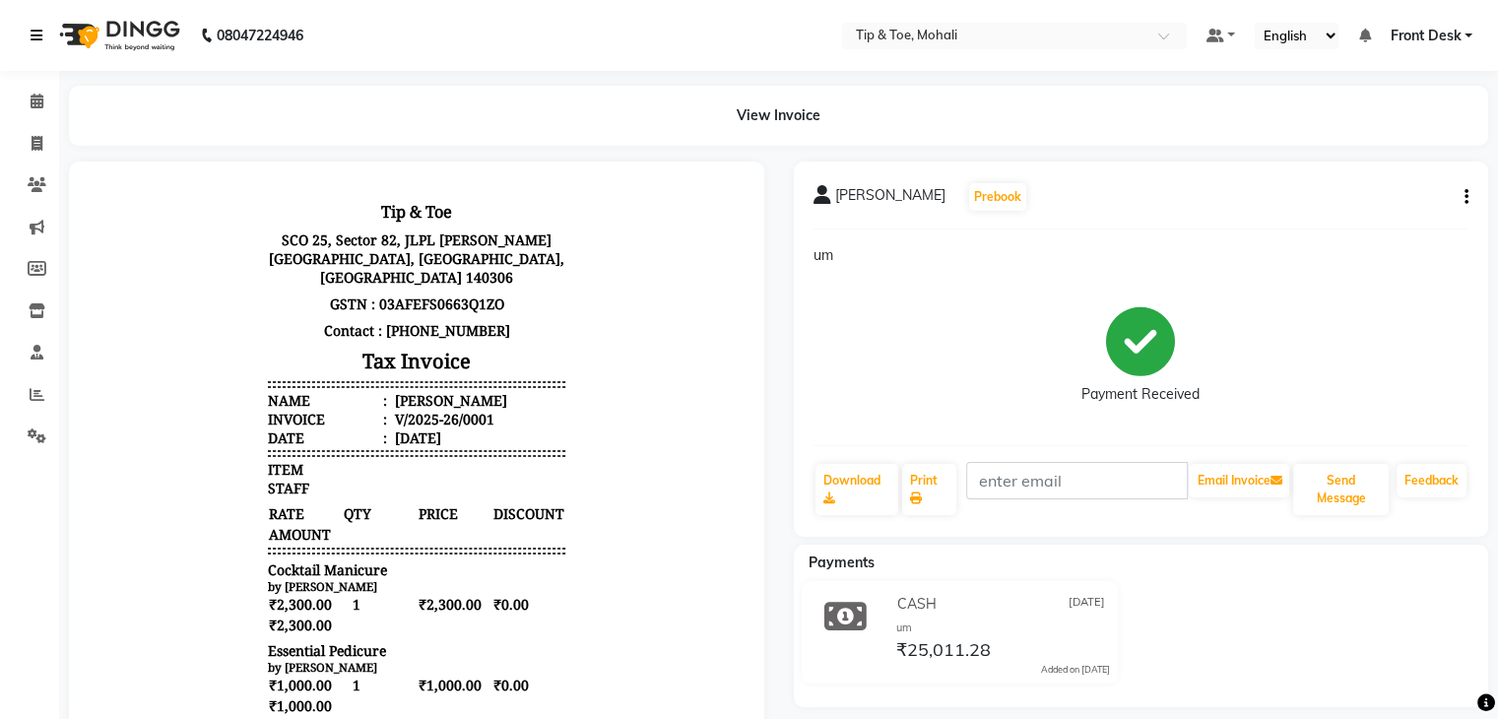
click at [31, 38] on icon at bounding box center [37, 36] width 12 height 14
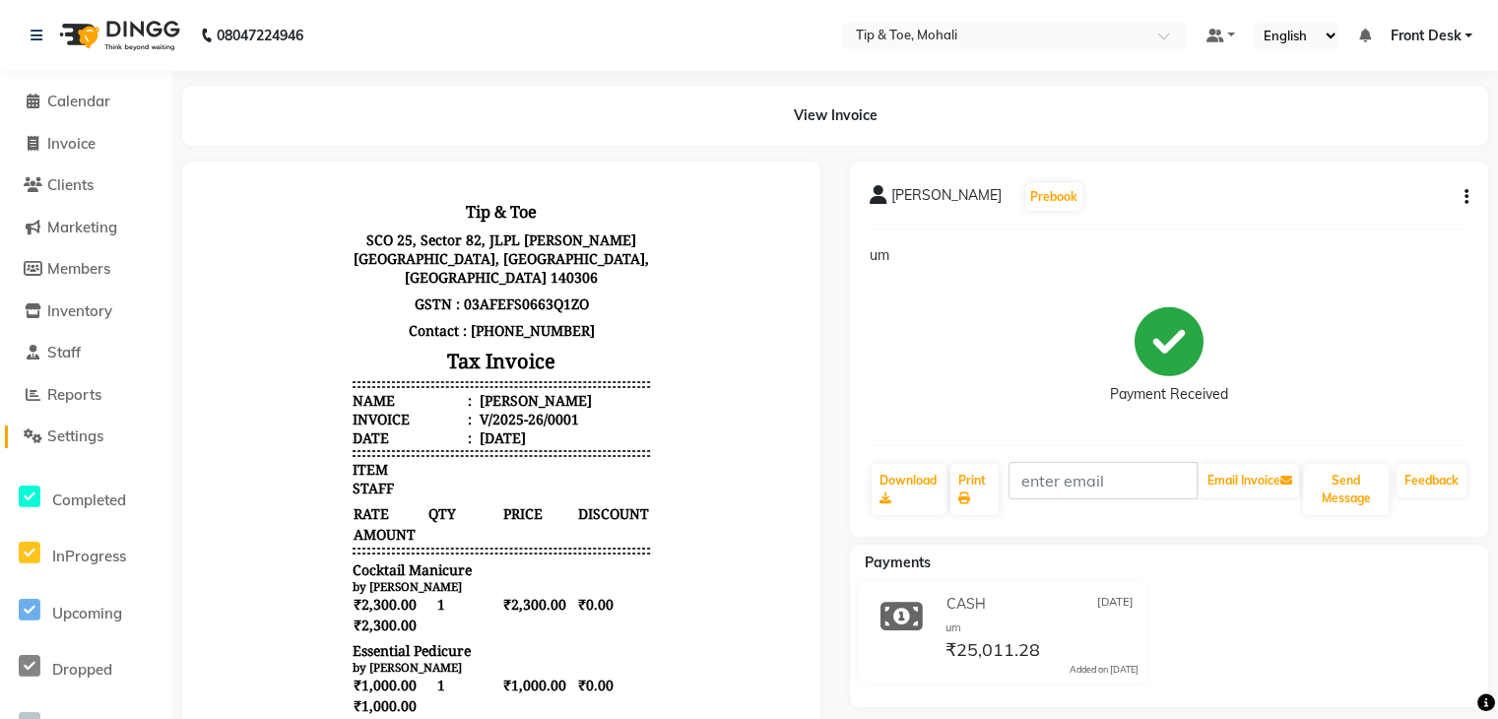
click at [91, 435] on span "Settings" at bounding box center [75, 435] width 56 height 19
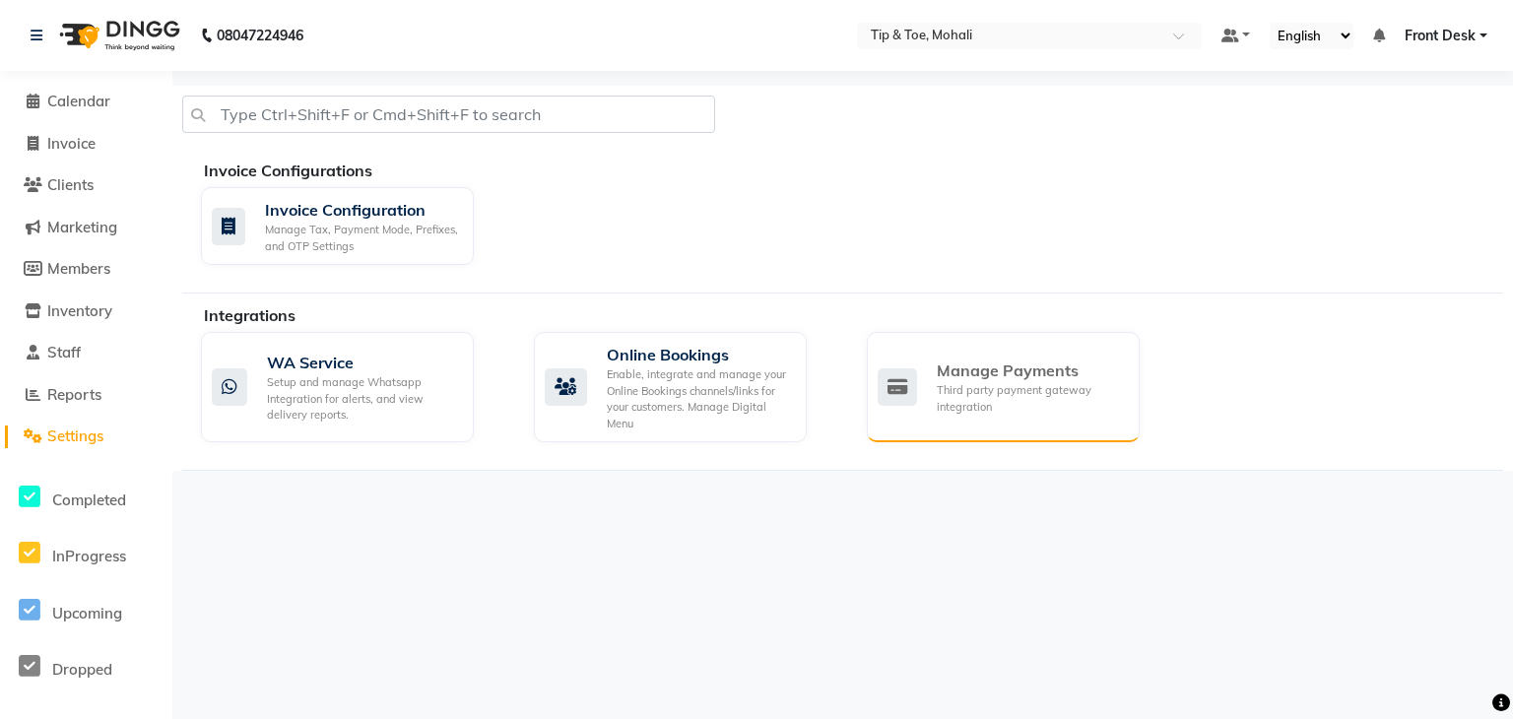
click at [1002, 391] on div "Third party payment gateway integration" at bounding box center [1030, 398] width 187 height 33
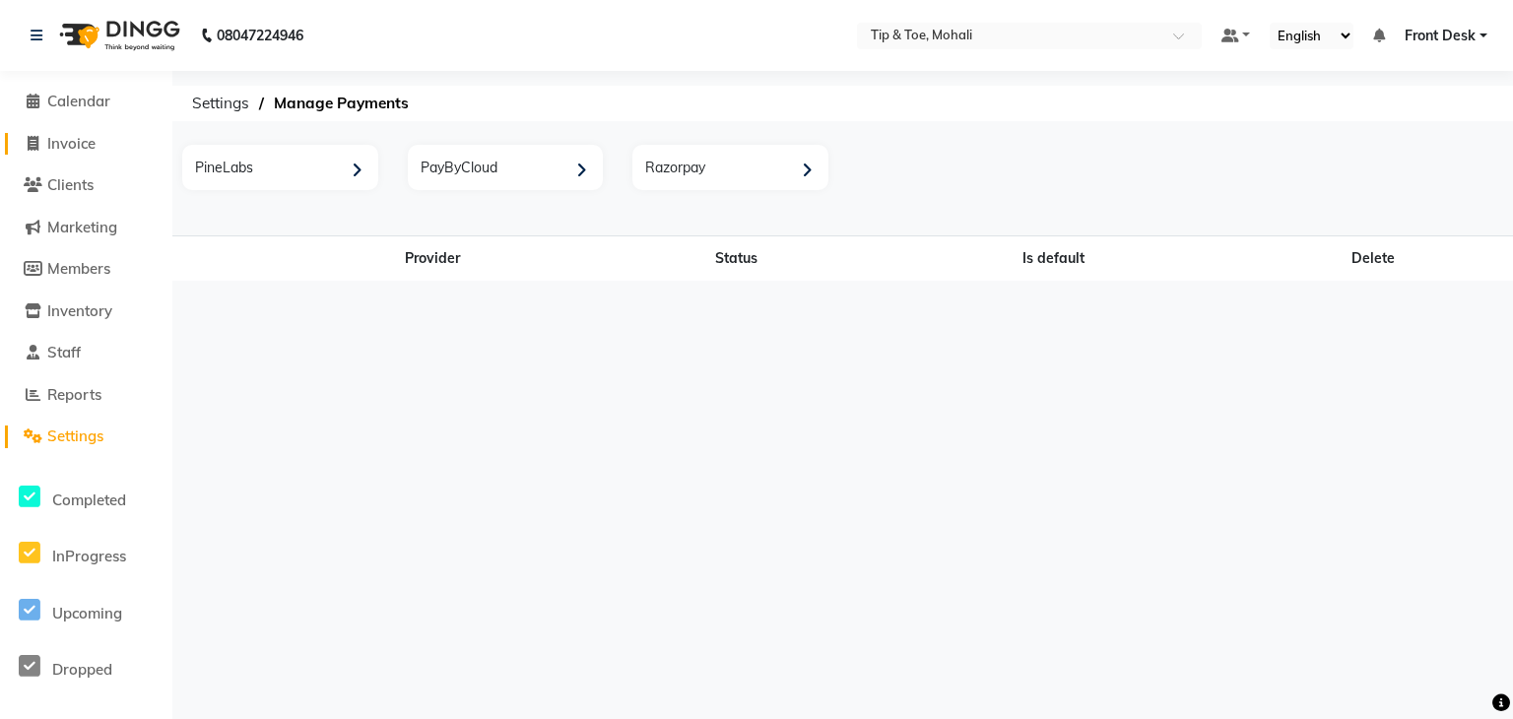
click at [81, 141] on span "Invoice" at bounding box center [71, 143] width 48 height 19
select select "service"
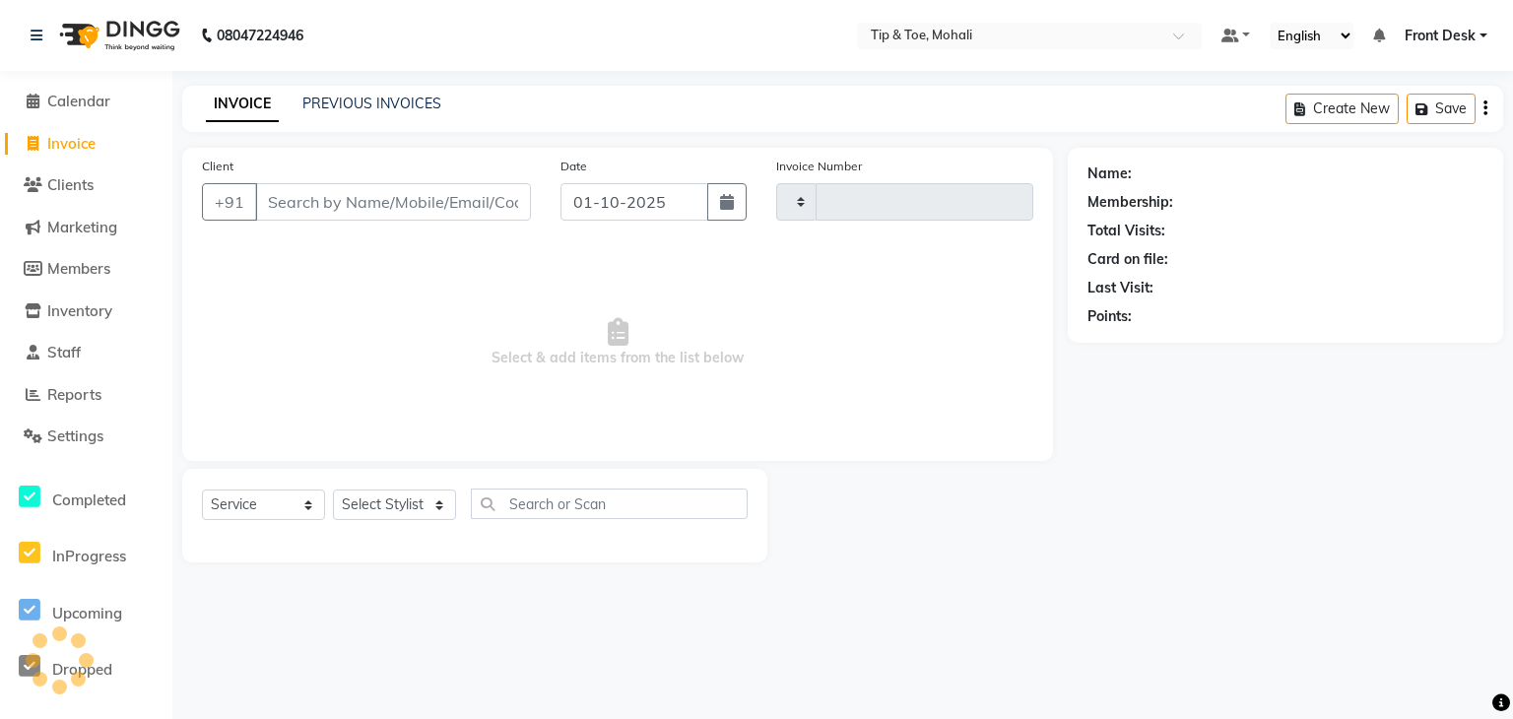
type input "0942"
select select "5835"
click at [409, 107] on link "PREVIOUS INVOICES" at bounding box center [371, 104] width 139 height 18
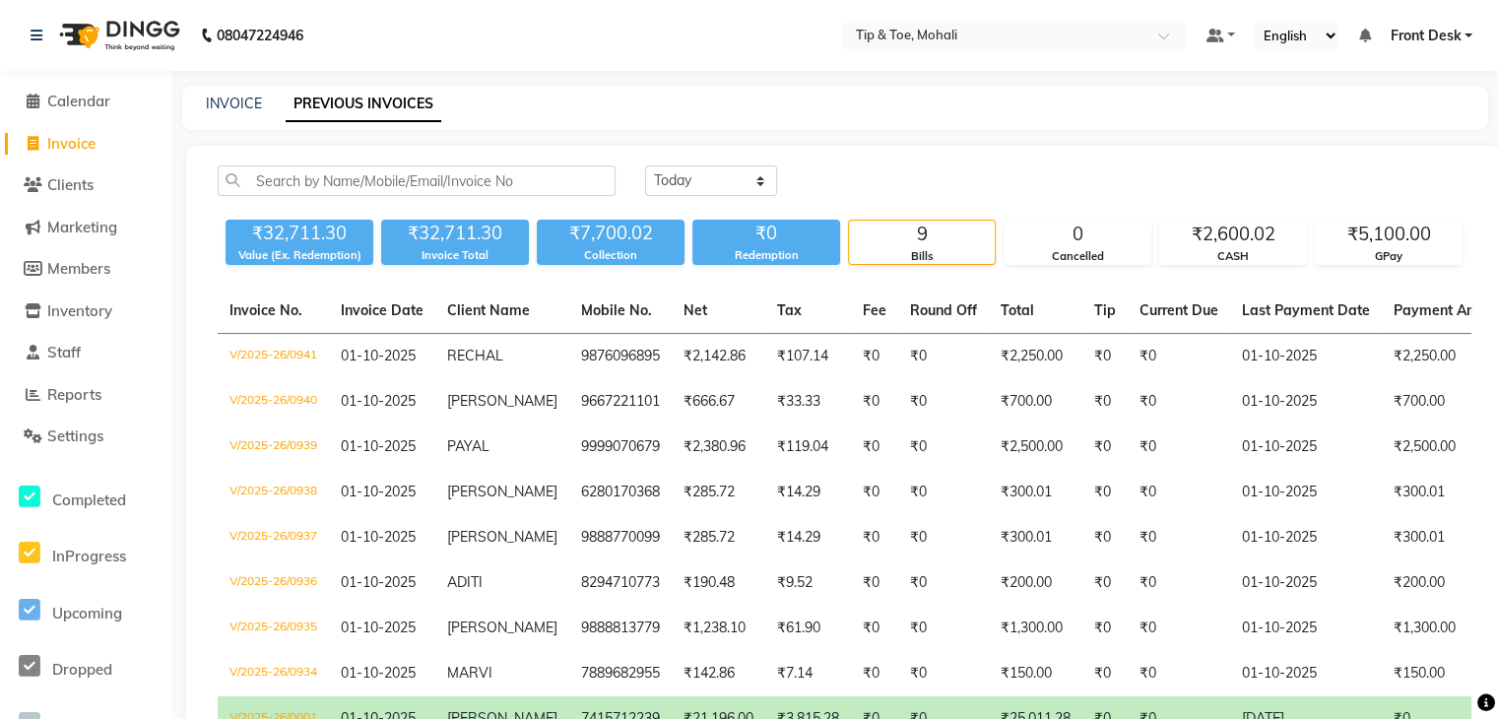
scroll to position [147, 0]
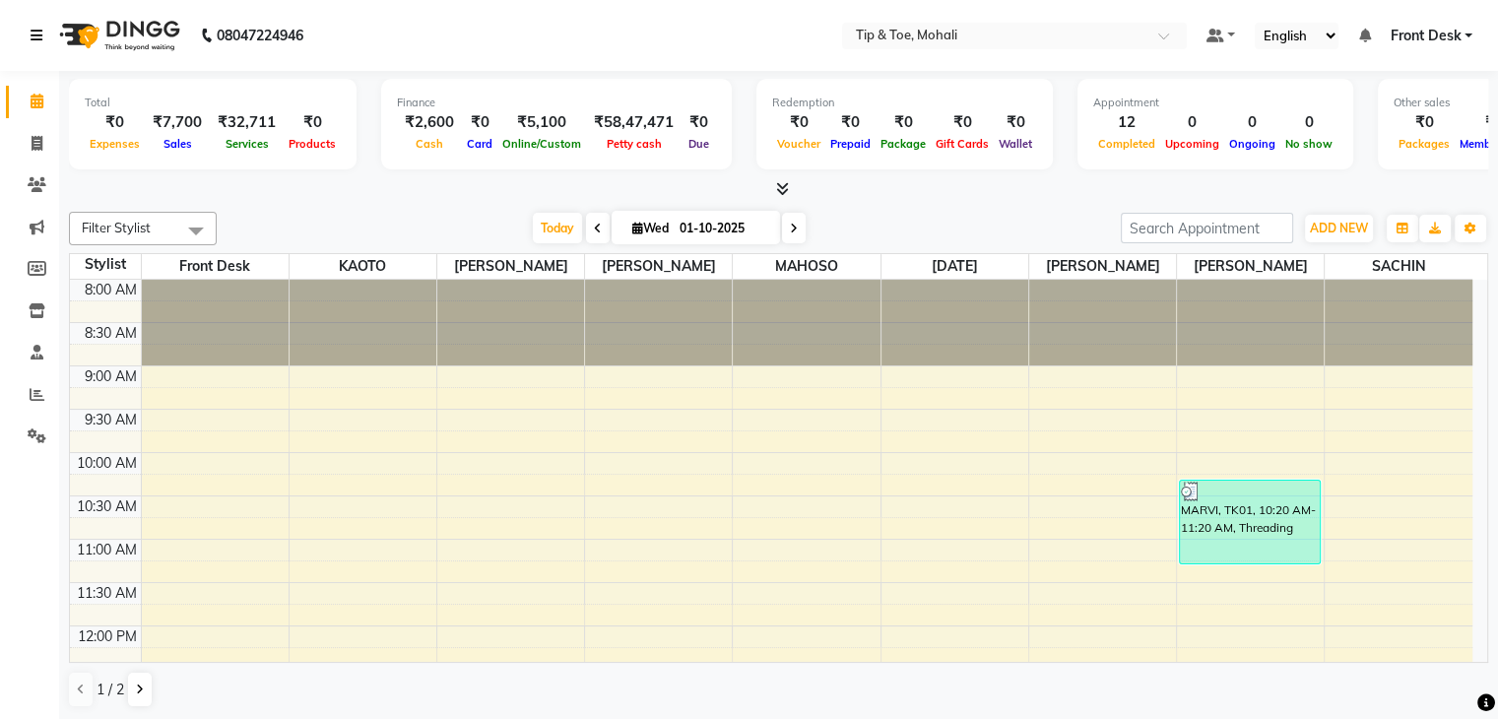
click at [36, 33] on icon at bounding box center [37, 36] width 12 height 14
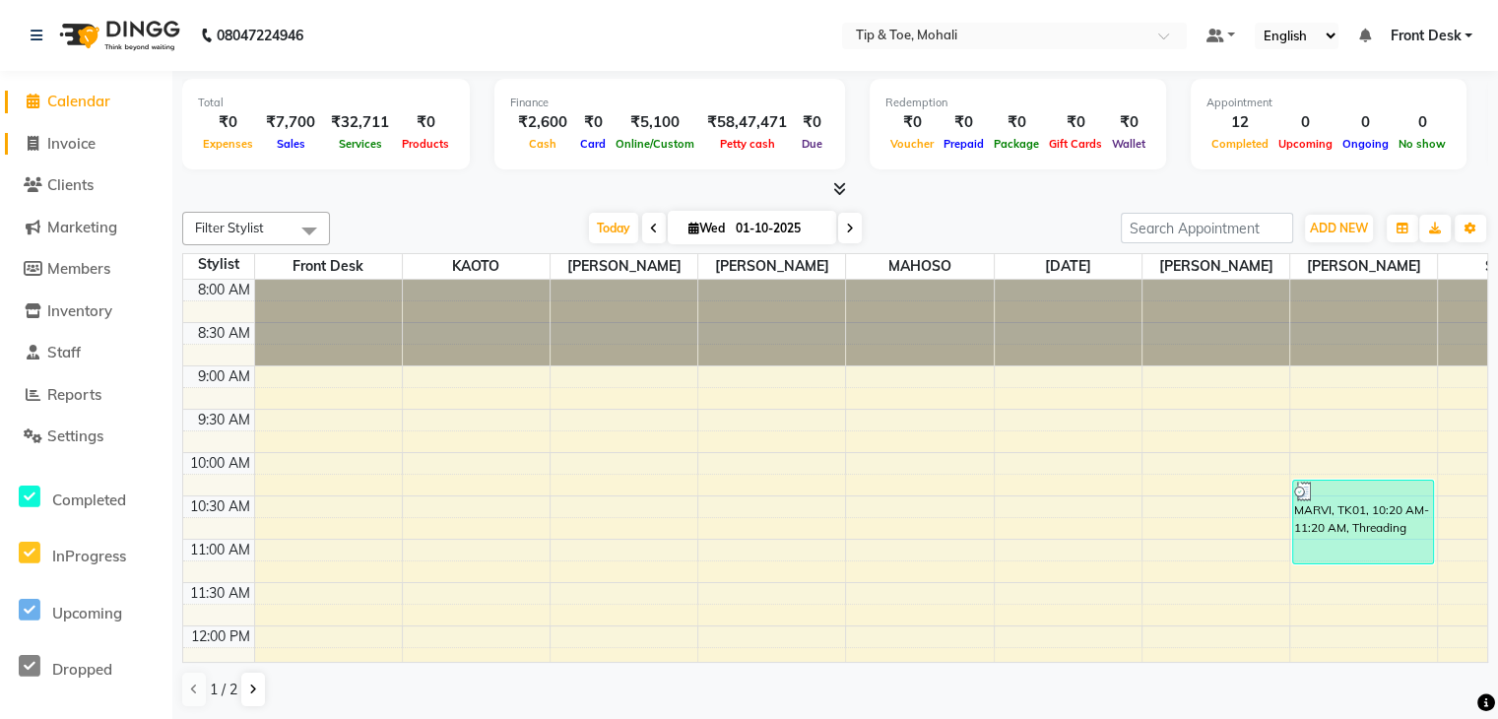
click at [66, 143] on span "Invoice" at bounding box center [71, 143] width 48 height 19
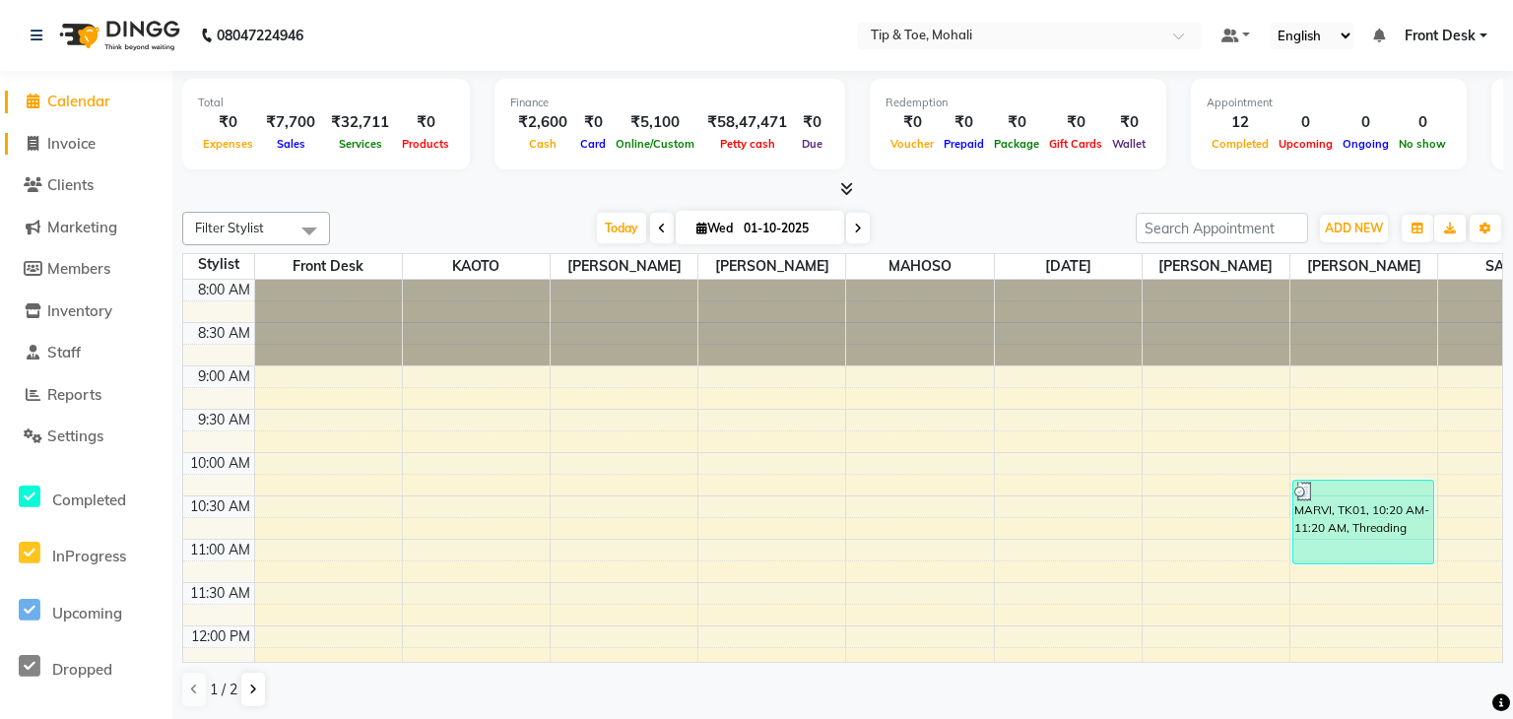
select select "5835"
select select "service"
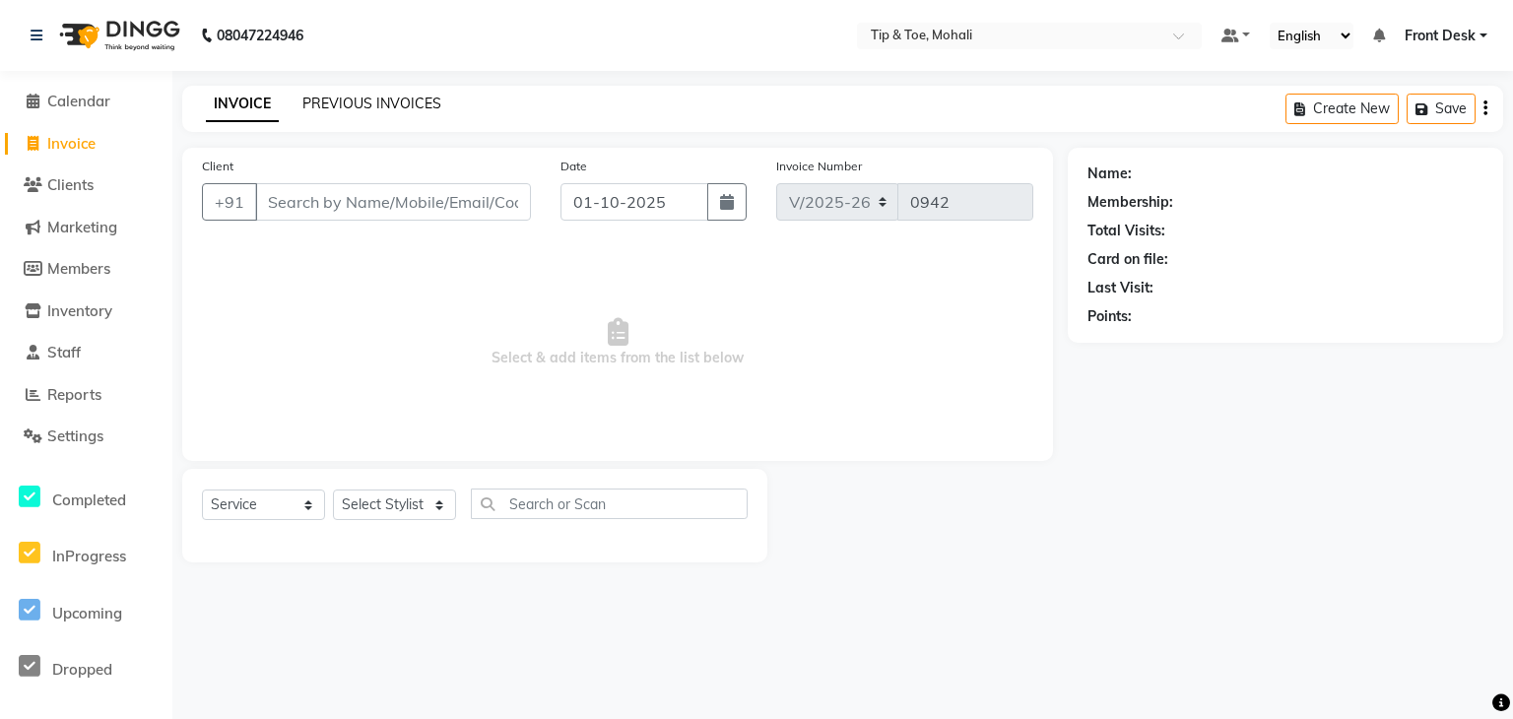
click at [331, 97] on link "PREVIOUS INVOICES" at bounding box center [371, 104] width 139 height 18
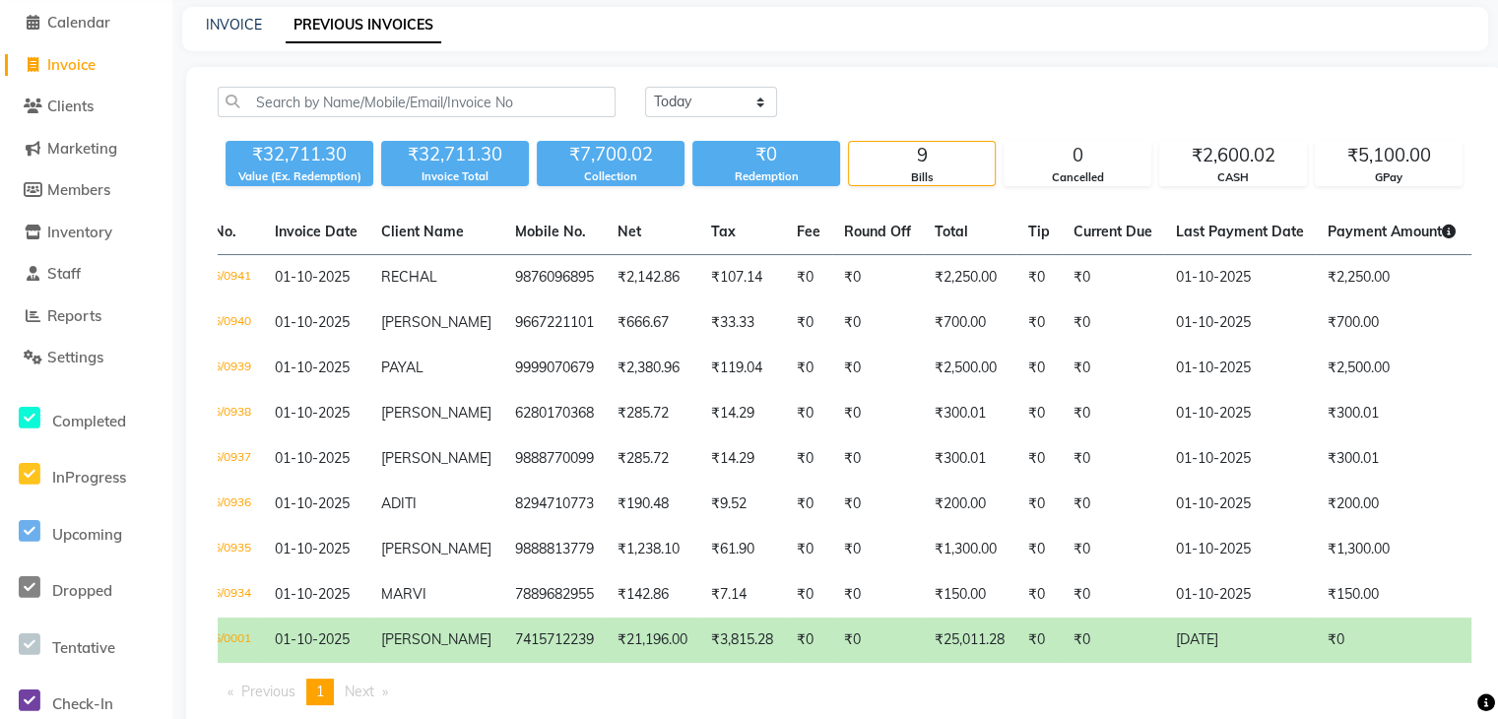
scroll to position [0, 67]
